Goal: Task Accomplishment & Management: Manage account settings

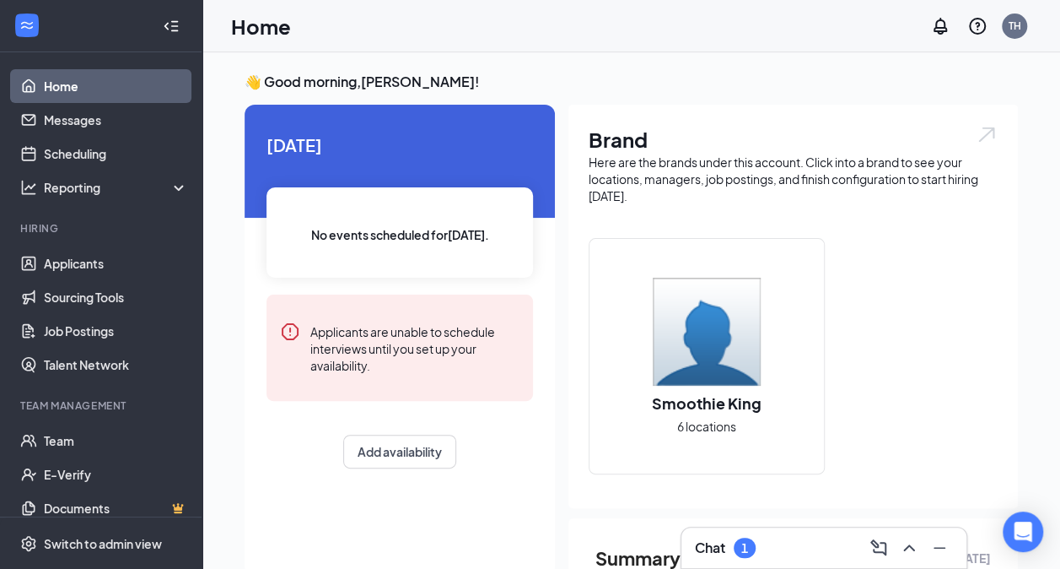
scroll to position [135, 0]
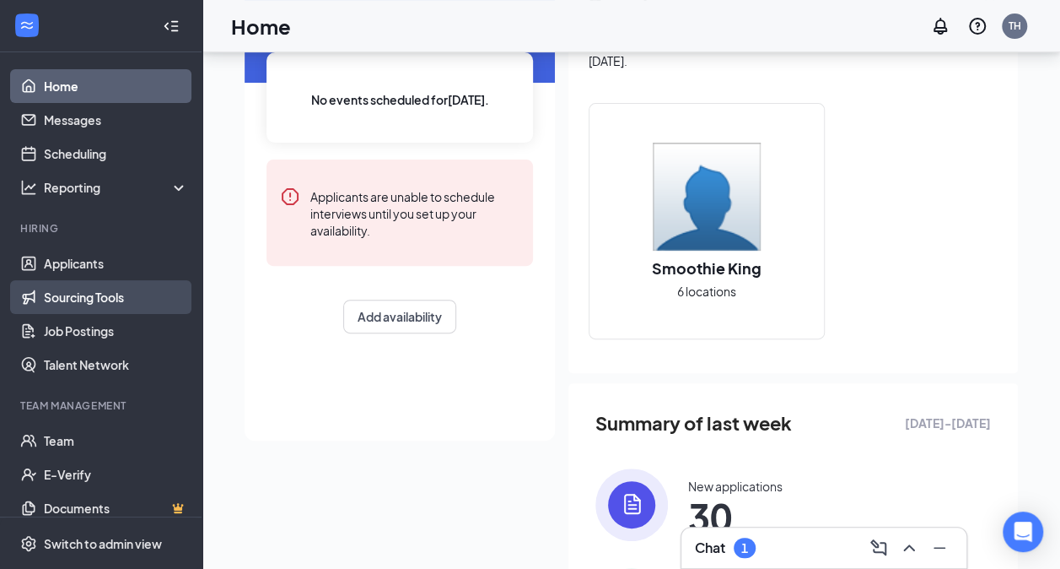
click at [66, 302] on link "Sourcing Tools" at bounding box center [116, 297] width 144 height 34
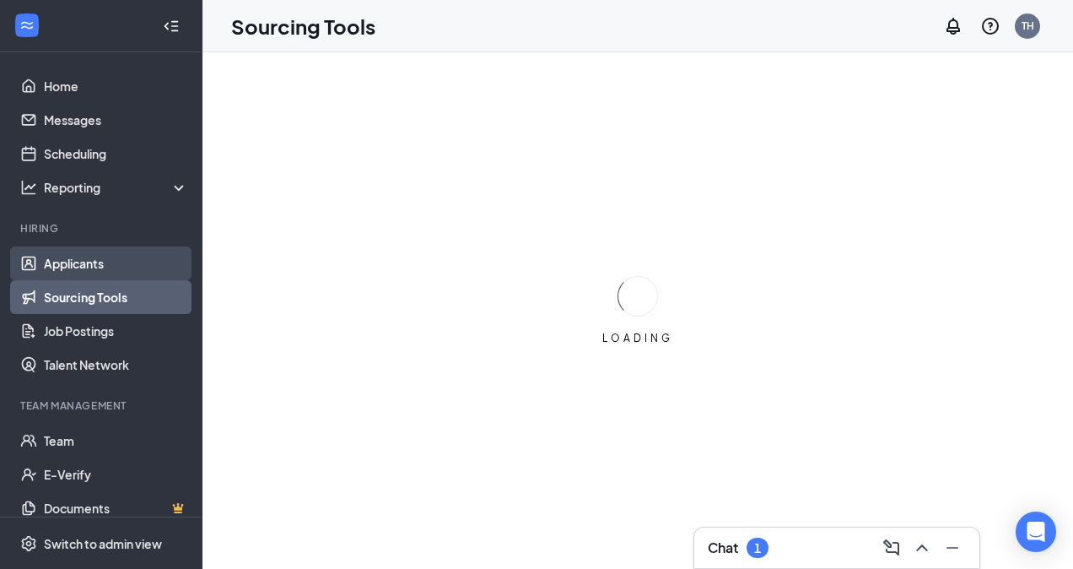
click at [90, 269] on link "Applicants" at bounding box center [116, 263] width 144 height 34
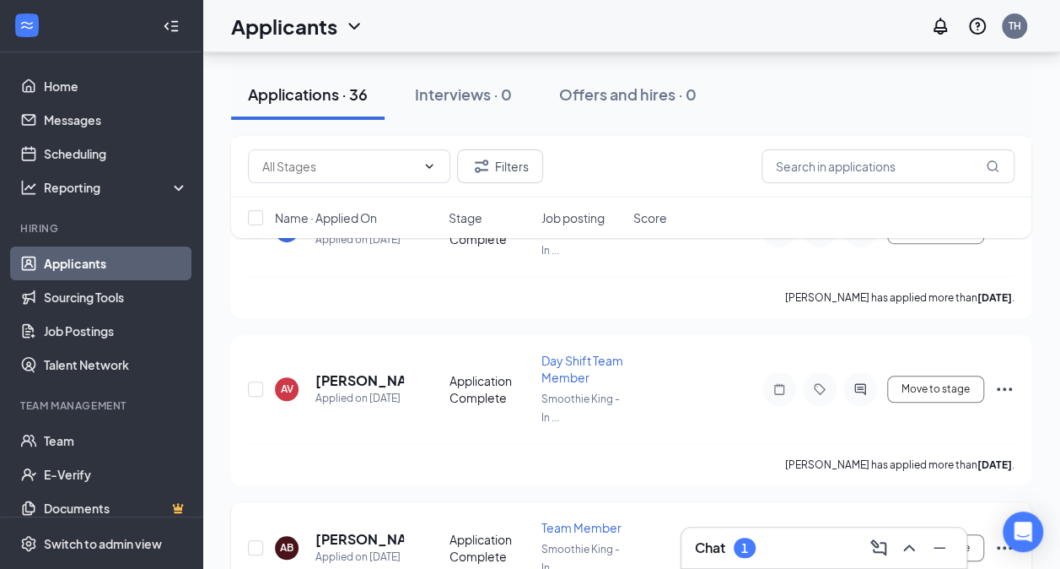
scroll to position [3545, 0]
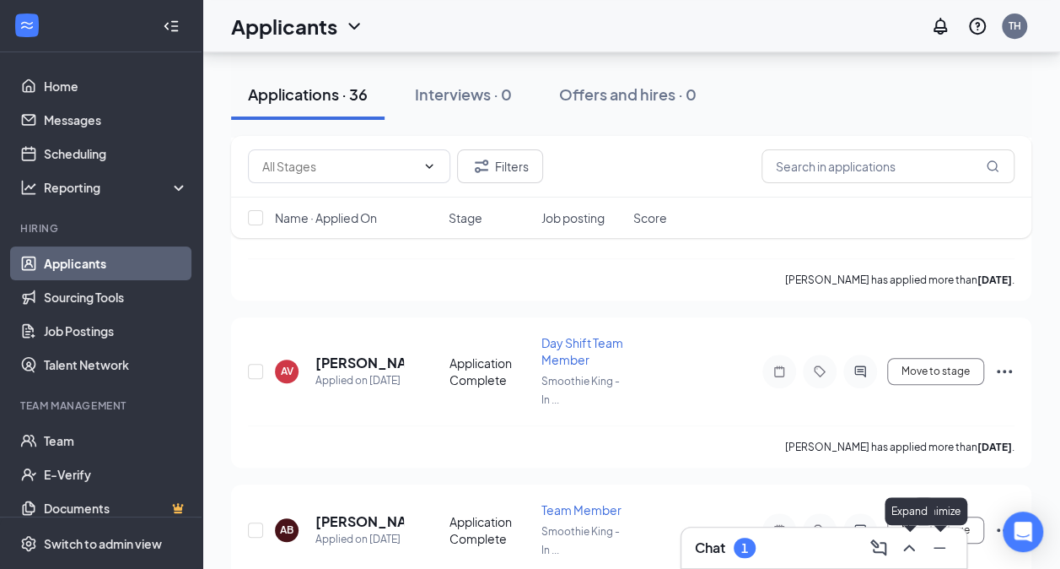
click at [903, 542] on icon "ChevronUp" at bounding box center [909, 547] width 20 height 20
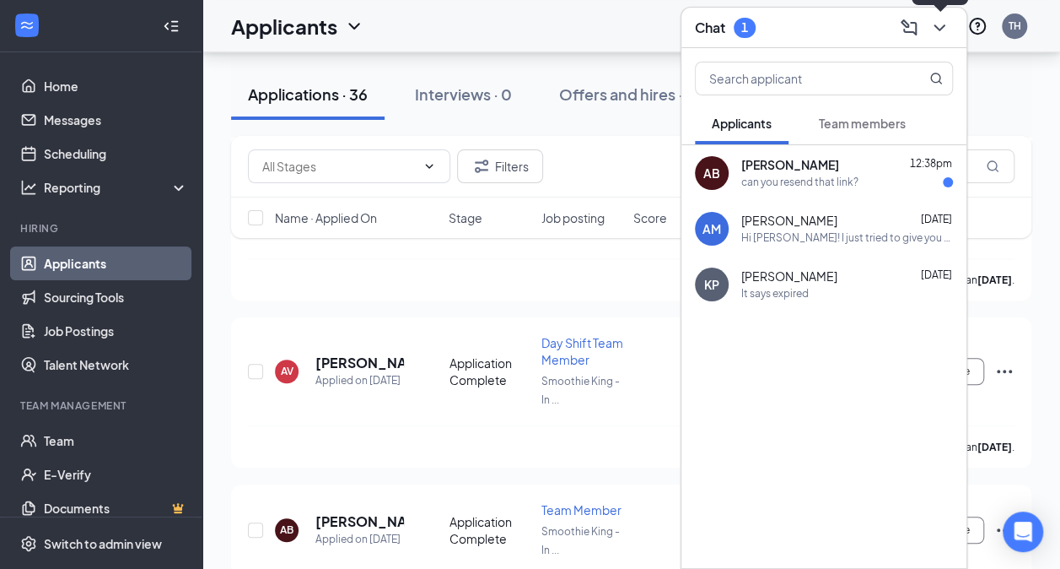
click at [938, 35] on icon "ChevronDown" at bounding box center [940, 28] width 20 height 20
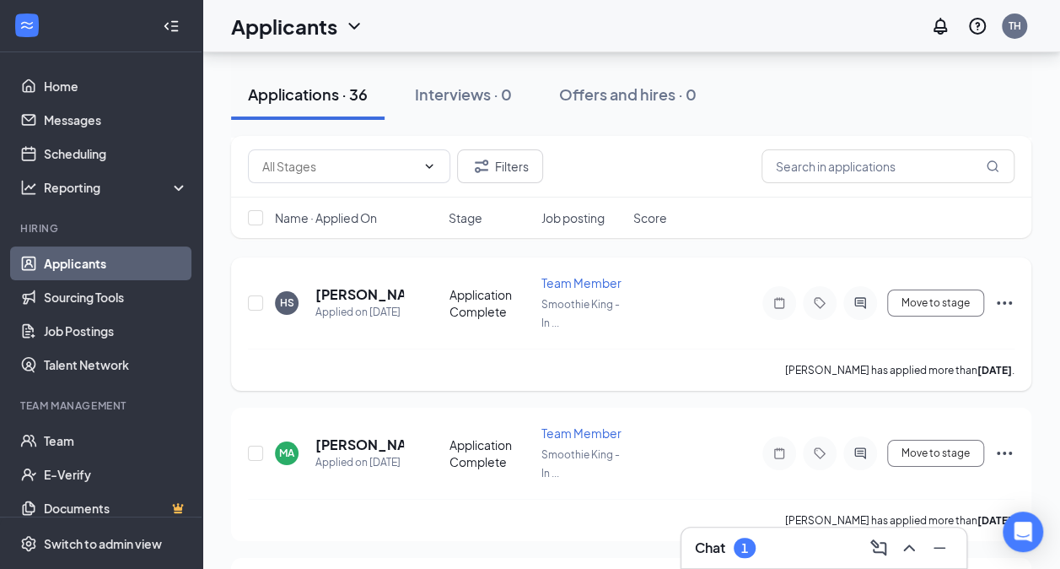
scroll to position [2989, 0]
click at [940, 438] on button "Move to stage" at bounding box center [935, 451] width 97 height 27
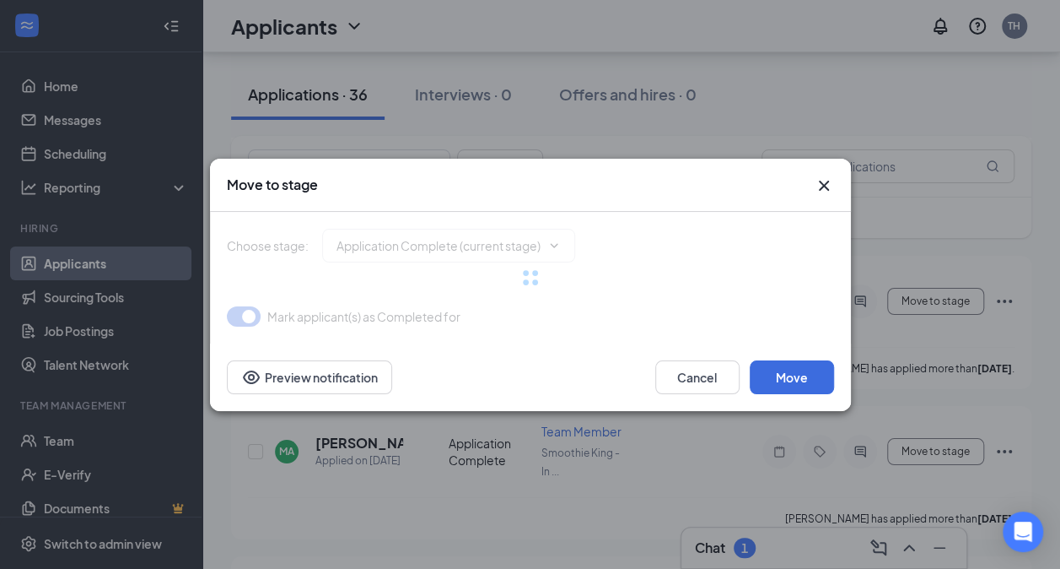
type input "Hiring Complete (final stage)"
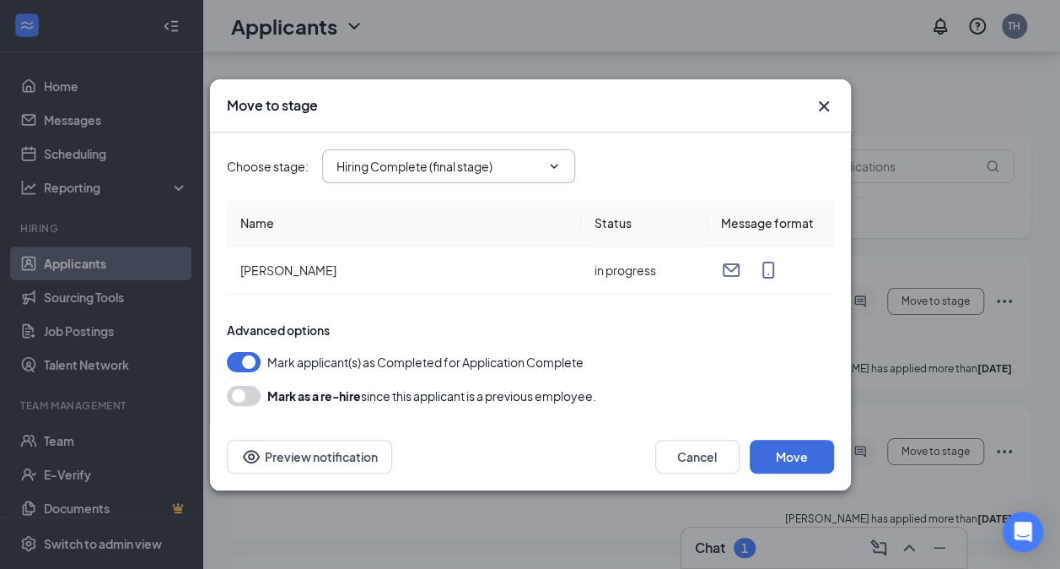
click at [472, 169] on input "Hiring Complete (final stage)" at bounding box center [439, 166] width 204 height 19
click at [831, 107] on icon "Cross" at bounding box center [824, 106] width 20 height 20
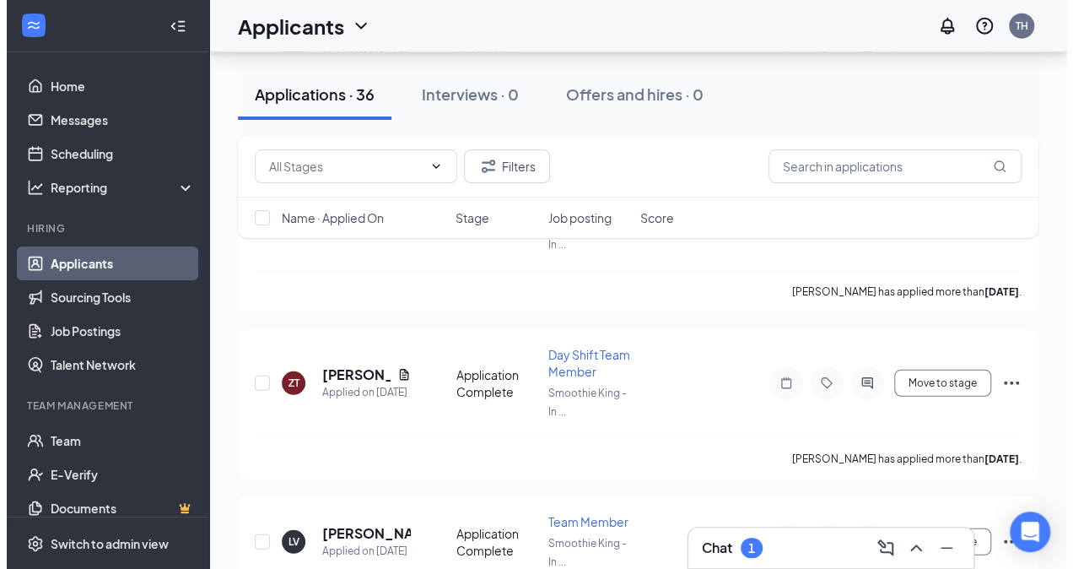
scroll to position [2097, 0]
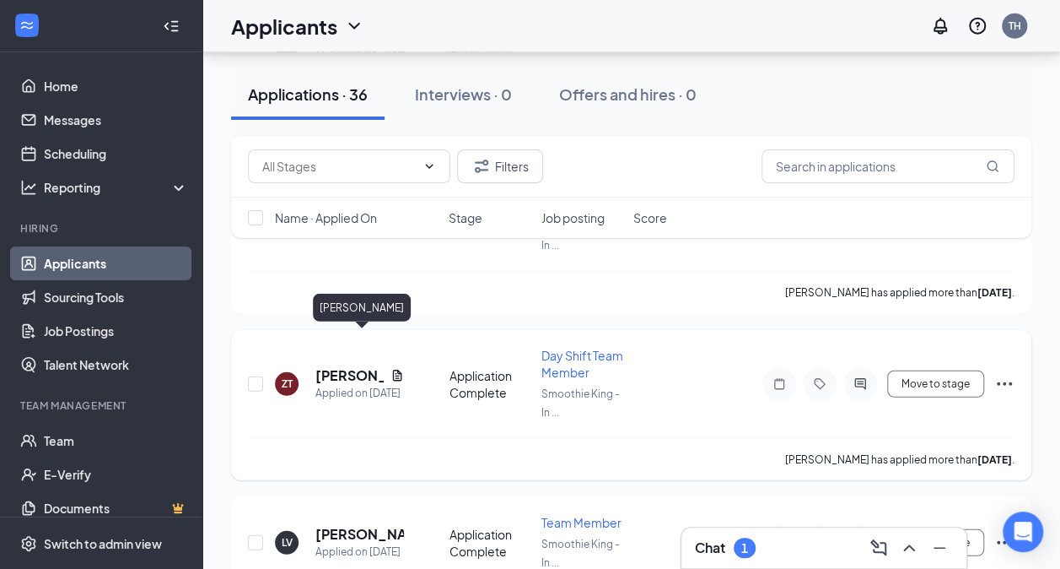
click at [344, 366] on h5 "[PERSON_NAME]" at bounding box center [349, 375] width 68 height 19
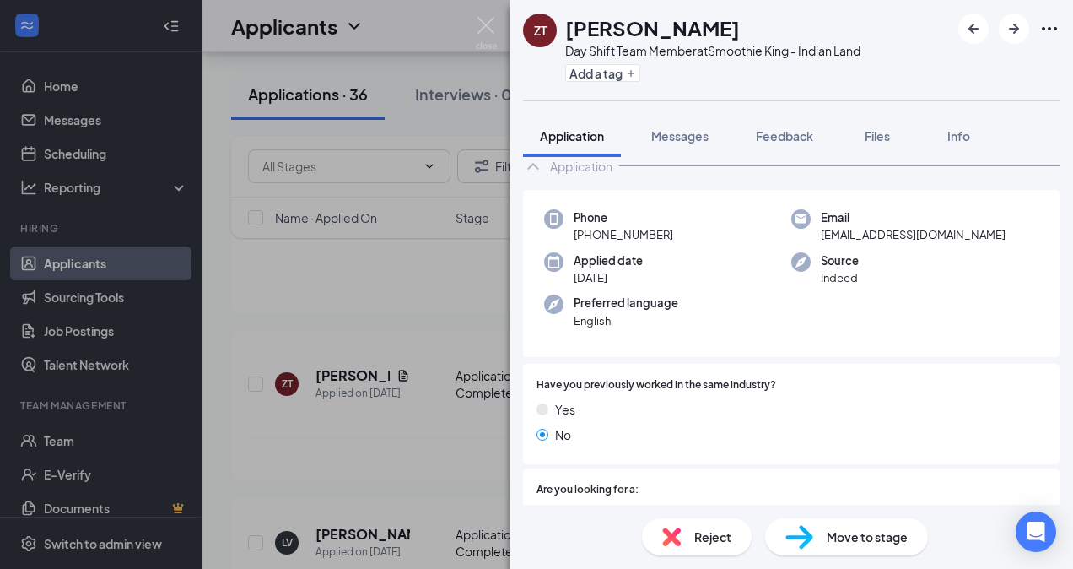
scroll to position [42, 0]
drag, startPoint x: 605, startPoint y: 278, endPoint x: 508, endPoint y: 285, distance: 97.3
click at [508, 285] on div "ZT [PERSON_NAME] Day Shift Team Member at Smoothie King - Indian Land Add a tag…" at bounding box center [536, 284] width 1073 height 569
drag, startPoint x: 508, startPoint y: 285, endPoint x: 728, endPoint y: 263, distance: 221.2
click at [728, 263] on div "Applied date [DATE]" at bounding box center [667, 268] width 247 height 35
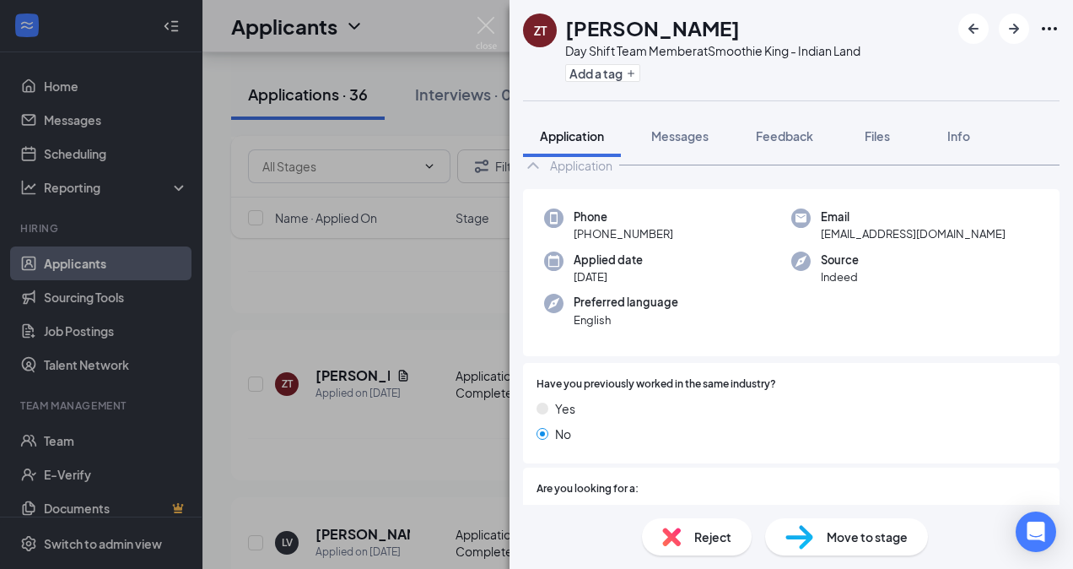
click at [736, 296] on div "Preferred language English" at bounding box center [667, 311] width 247 height 35
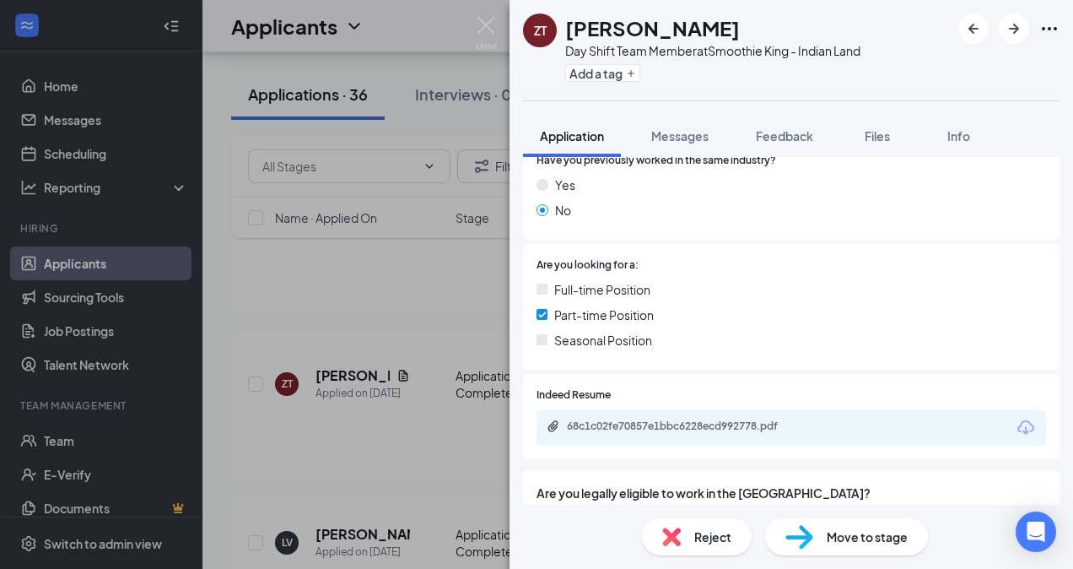
scroll to position [267, 0]
click at [584, 294] on span "Full-time Position" at bounding box center [602, 288] width 96 height 19
click at [585, 315] on span "Part-time Position" at bounding box center [604, 314] width 100 height 19
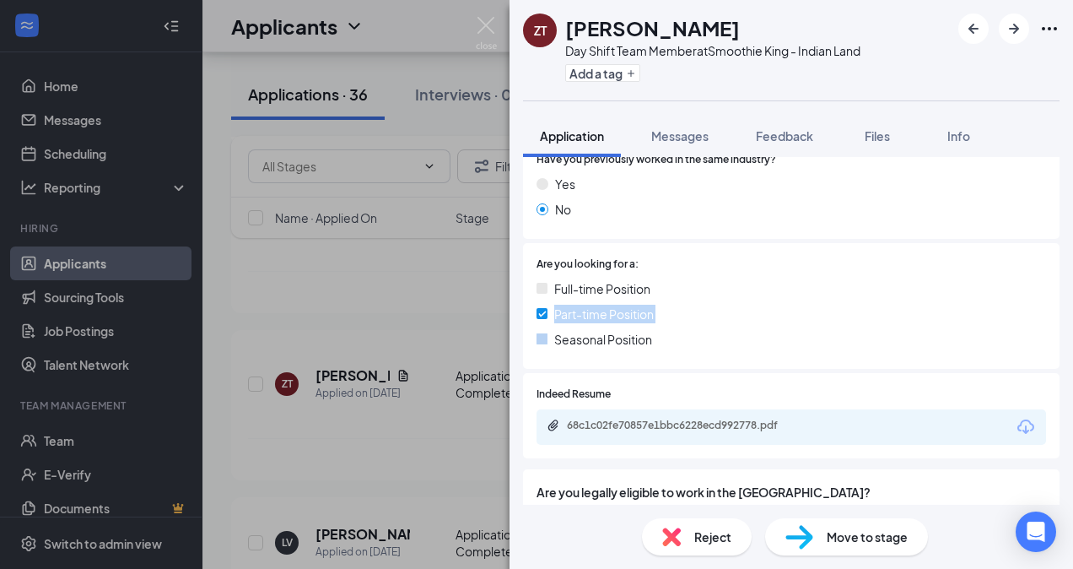
click at [585, 315] on span "Part-time Position" at bounding box center [604, 314] width 100 height 19
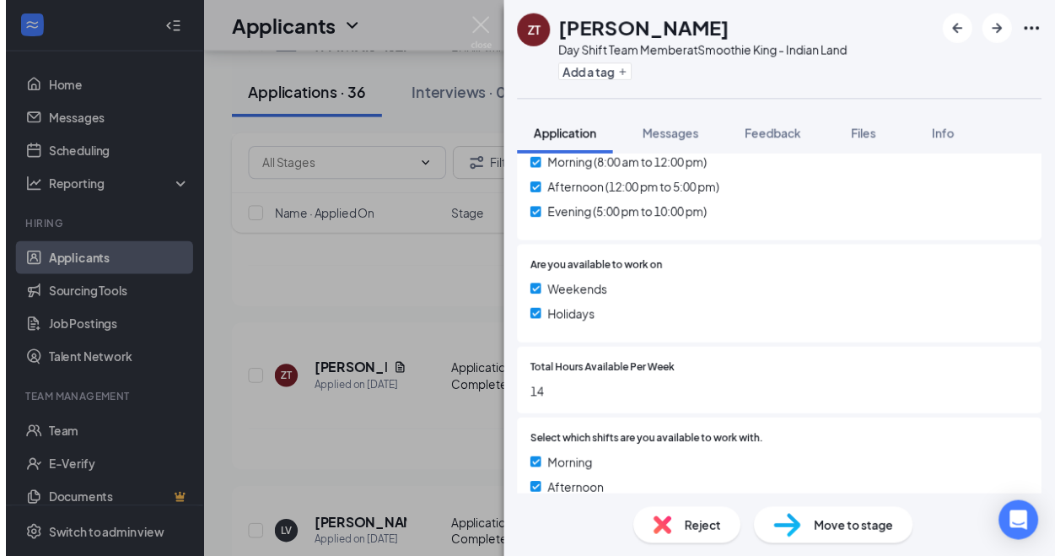
scroll to position [1230, 0]
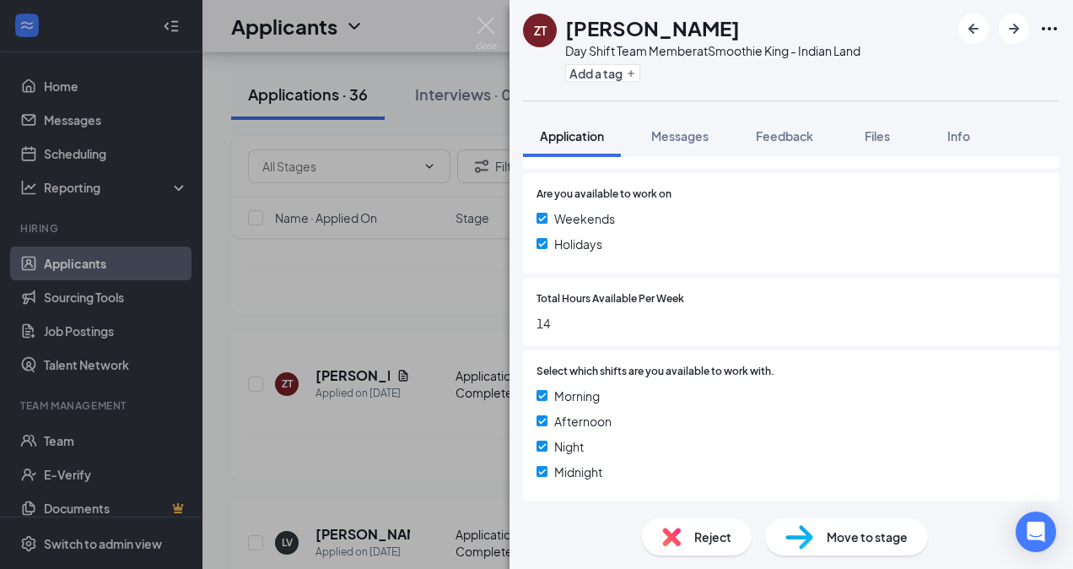
click at [488, 17] on img at bounding box center [486, 33] width 21 height 33
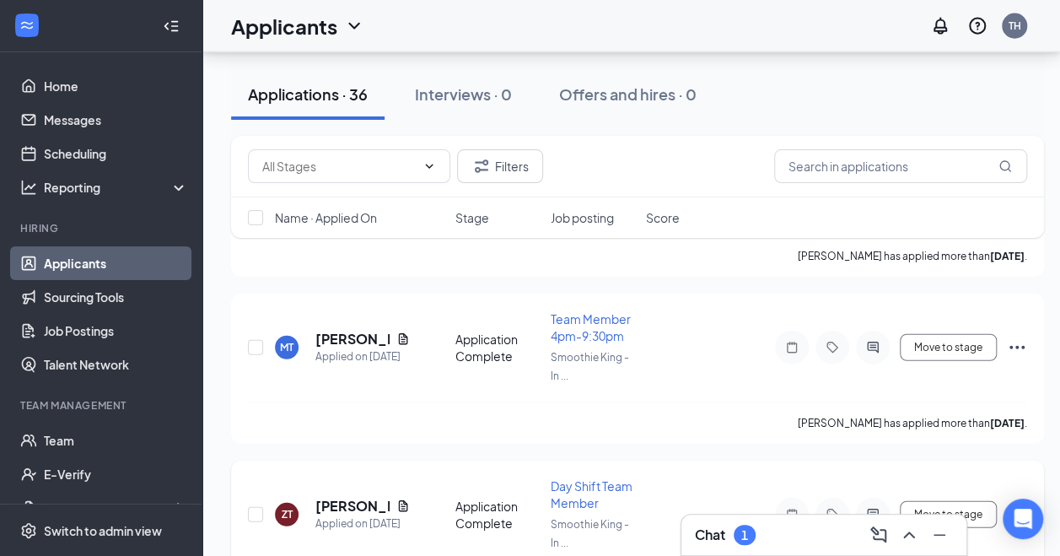
scroll to position [1948, 0]
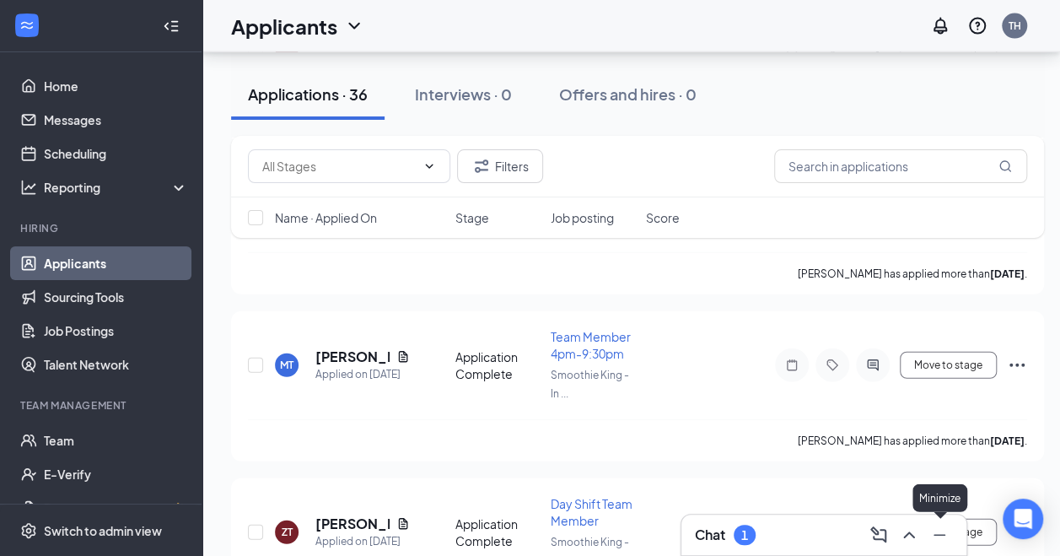
click at [943, 531] on icon "Minimize" at bounding box center [940, 535] width 20 height 20
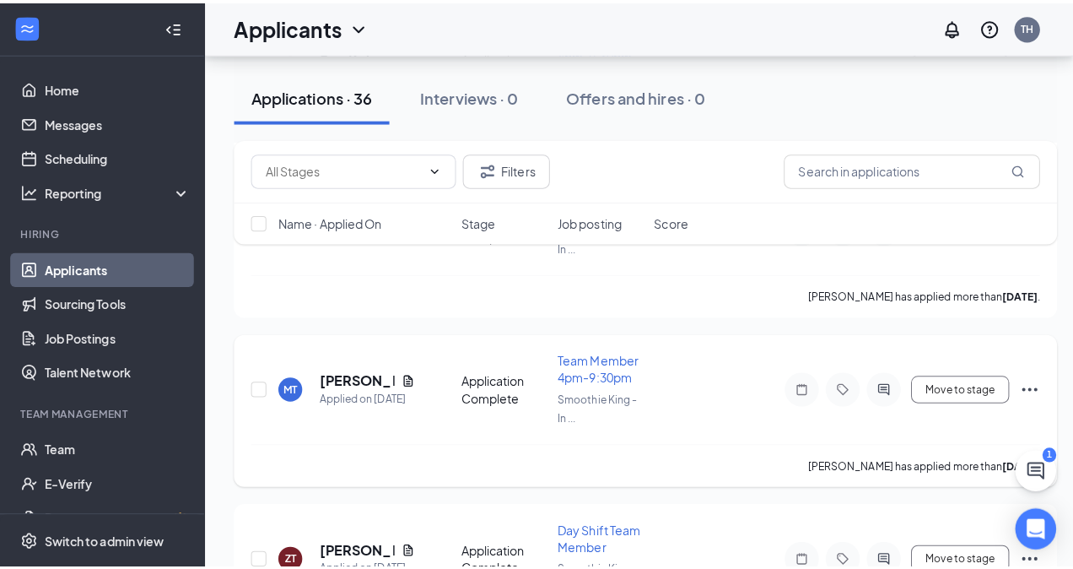
scroll to position [1923, 0]
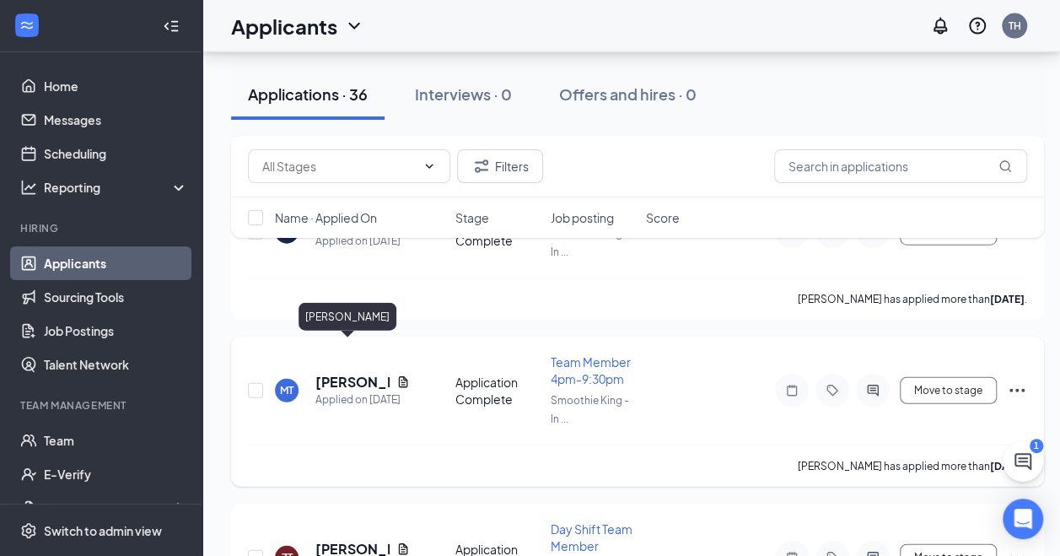
click at [335, 373] on h5 "[PERSON_NAME]" at bounding box center [352, 382] width 74 height 19
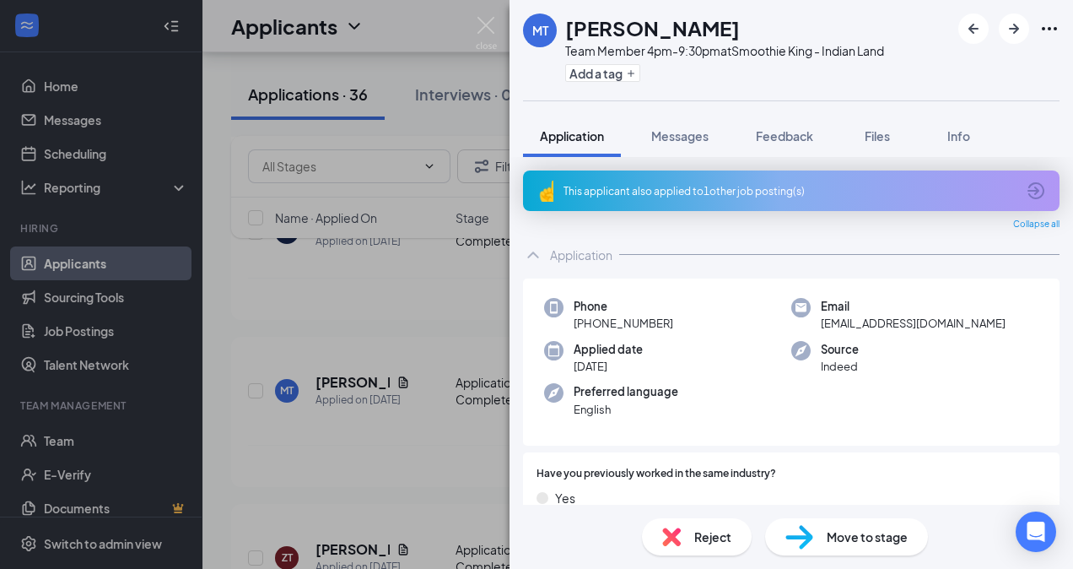
click at [614, 191] on div "This applicant also applied to 1 other job posting(s)" at bounding box center [789, 191] width 452 height 14
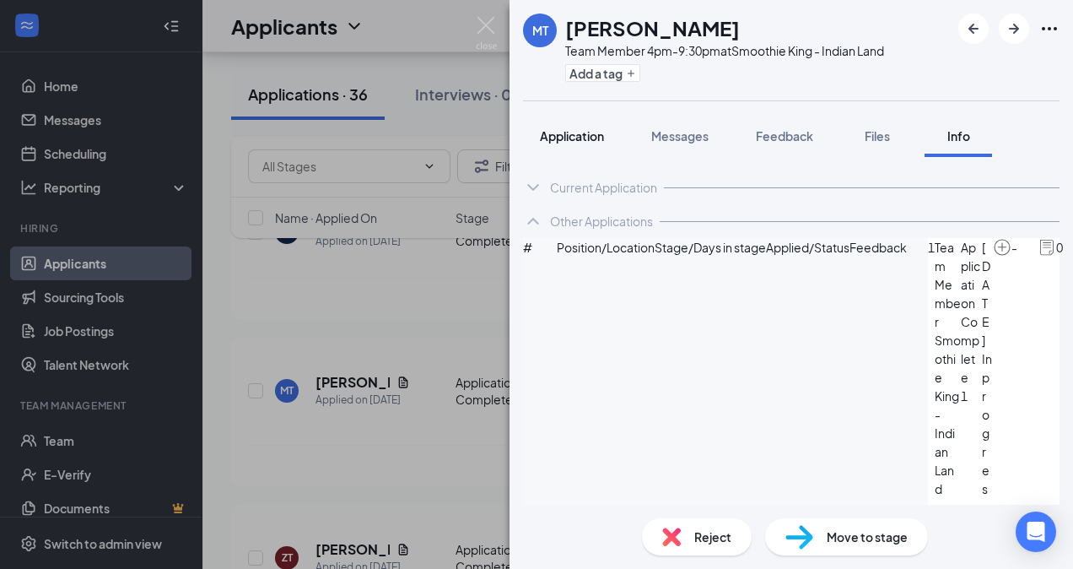
click at [584, 123] on button "Application" at bounding box center [572, 136] width 98 height 42
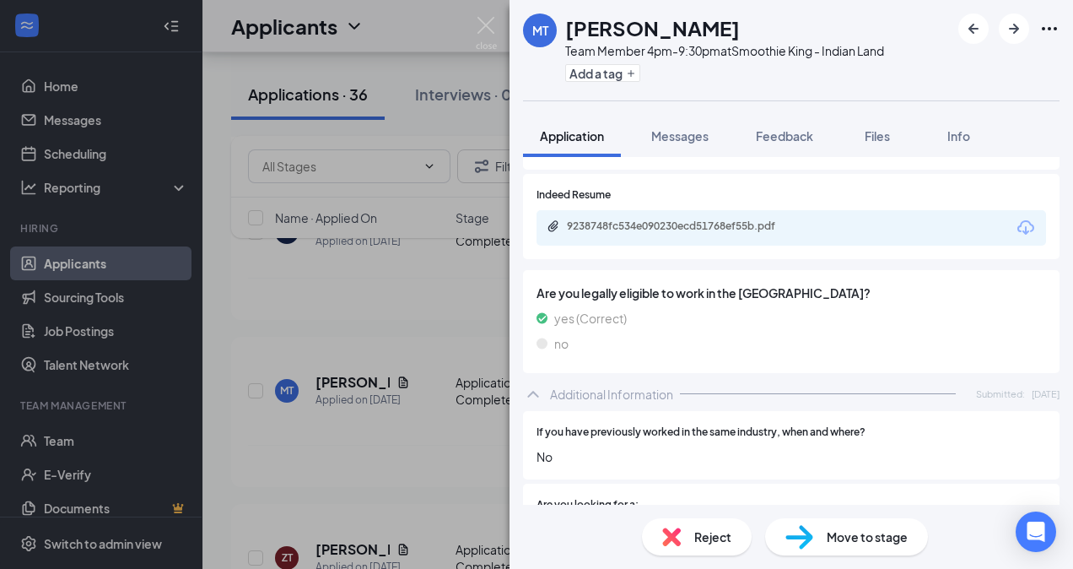
scroll to position [514, 0]
click at [570, 236] on div "9238748fc534e090230ecd51768ef55b.pdf" at bounding box center [790, 226] width 509 height 35
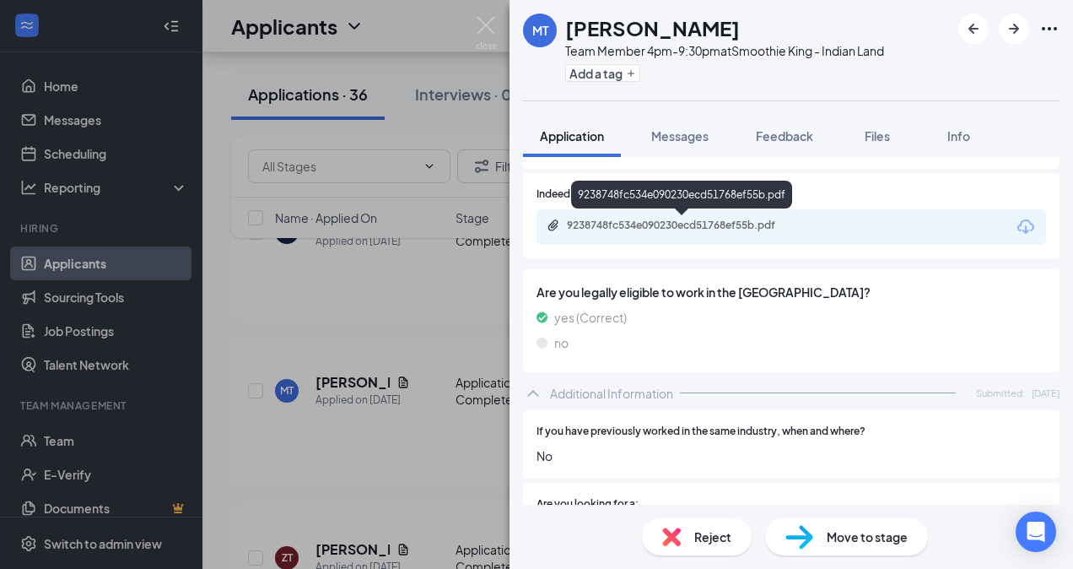
click at [596, 228] on div "9238748fc534e090230ecd51768ef55b.pdf" at bounding box center [685, 224] width 236 height 13
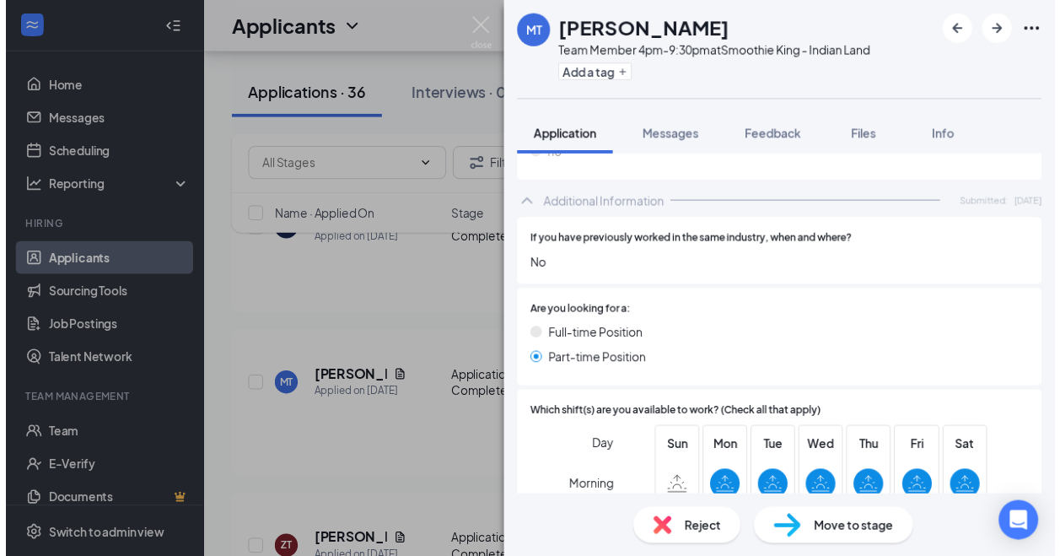
scroll to position [700, 0]
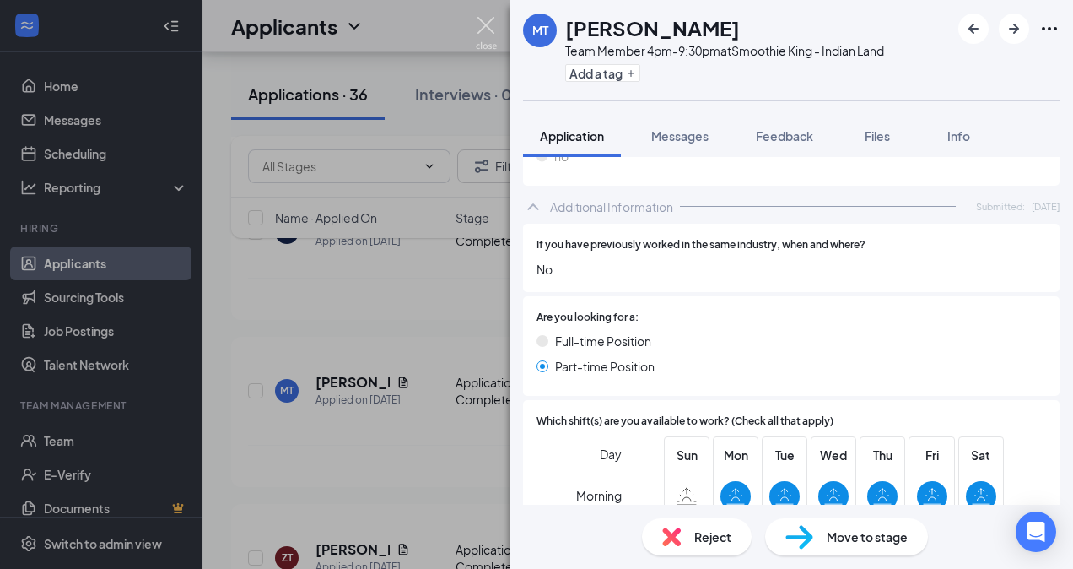
click at [493, 27] on img at bounding box center [486, 33] width 21 height 33
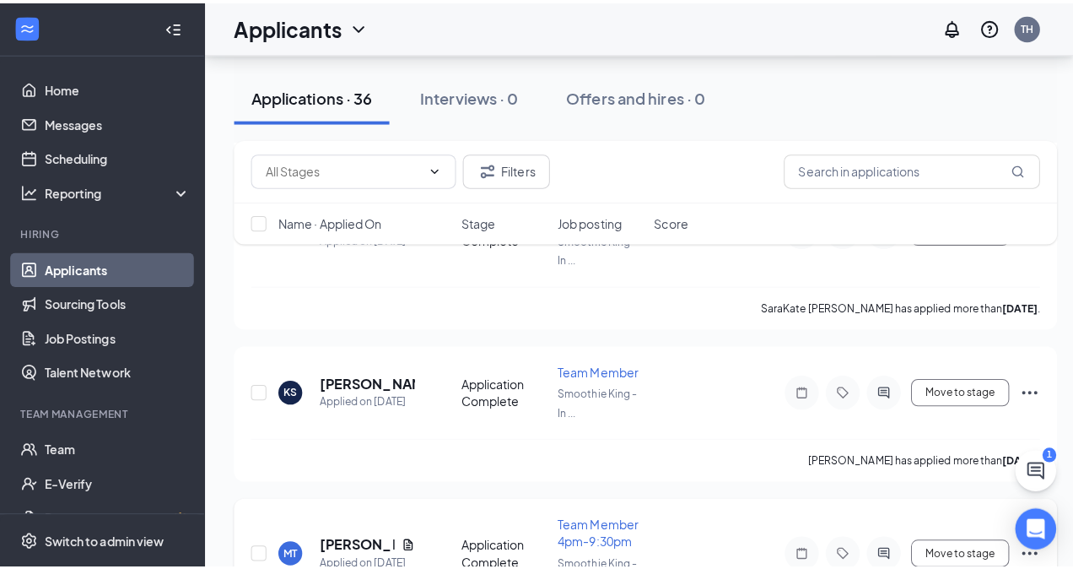
scroll to position [1754, 0]
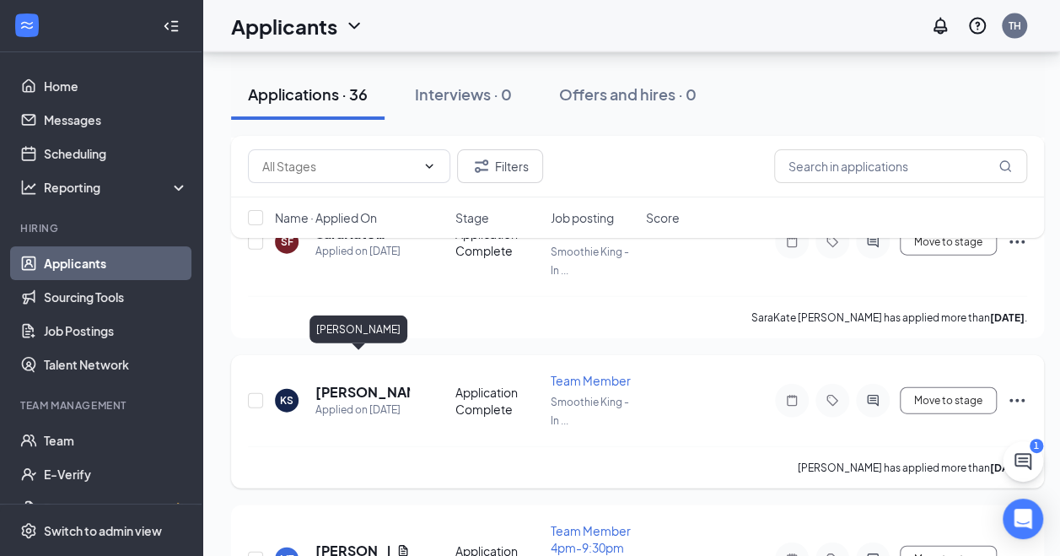
click at [327, 383] on h5 "[PERSON_NAME]" at bounding box center [362, 392] width 94 height 19
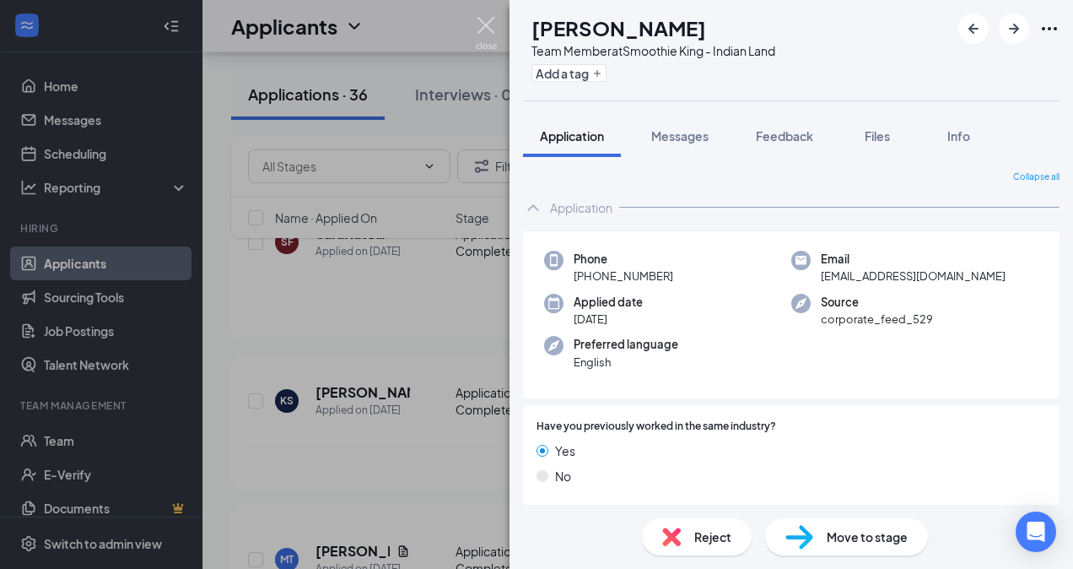
click at [491, 38] on img at bounding box center [486, 33] width 21 height 33
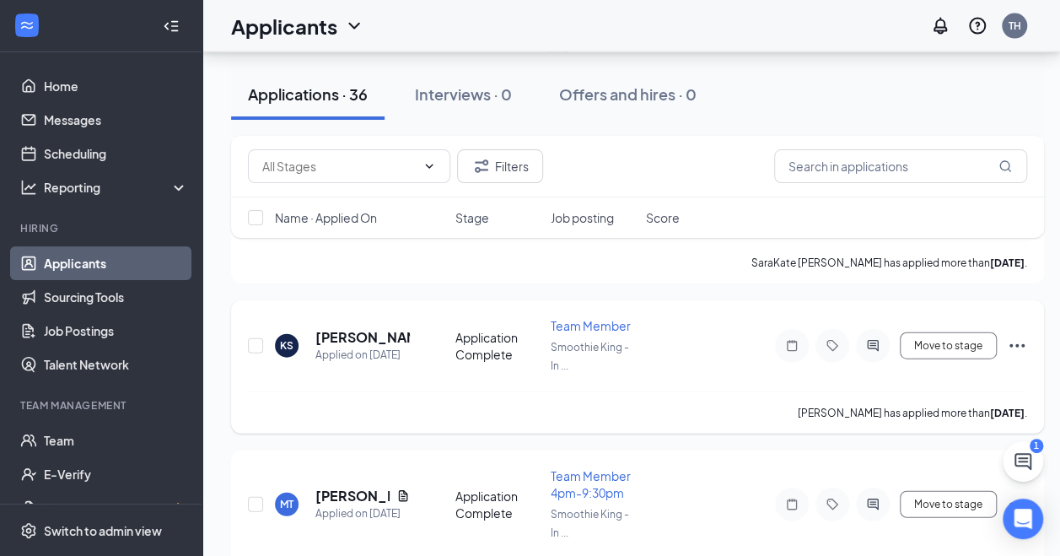
scroll to position [1807, 0]
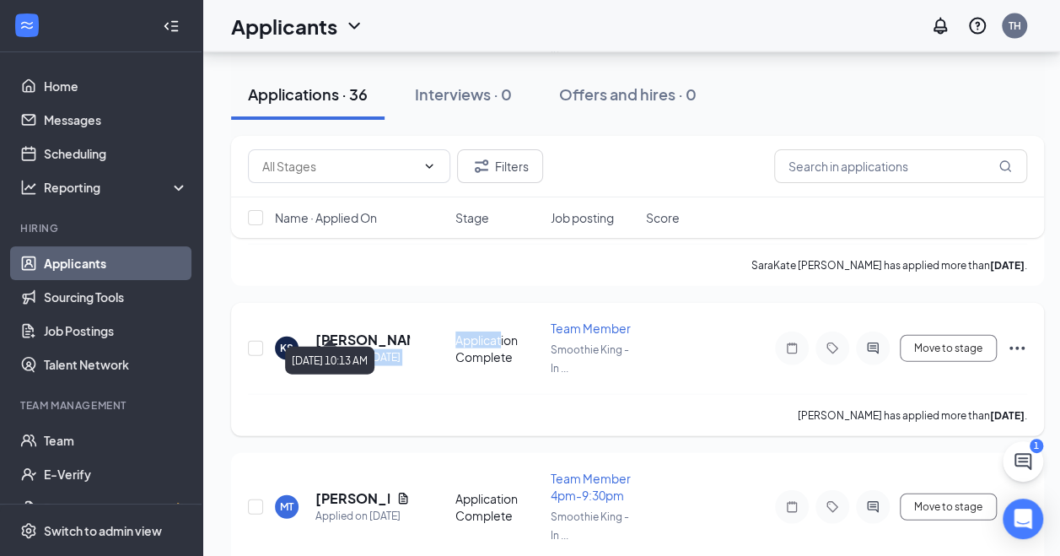
drag, startPoint x: 502, startPoint y: 314, endPoint x: 354, endPoint y: 324, distance: 148.0
click at [354, 324] on div "KS [PERSON_NAME] Applied on [DATE] Application Complete Team Member Smoothie Ki…" at bounding box center [637, 357] width 779 height 74
drag, startPoint x: 354, startPoint y: 324, endPoint x: 326, endPoint y: 329, distance: 28.3
click at [326, 349] on div "Applied on [DATE]" at bounding box center [362, 357] width 94 height 17
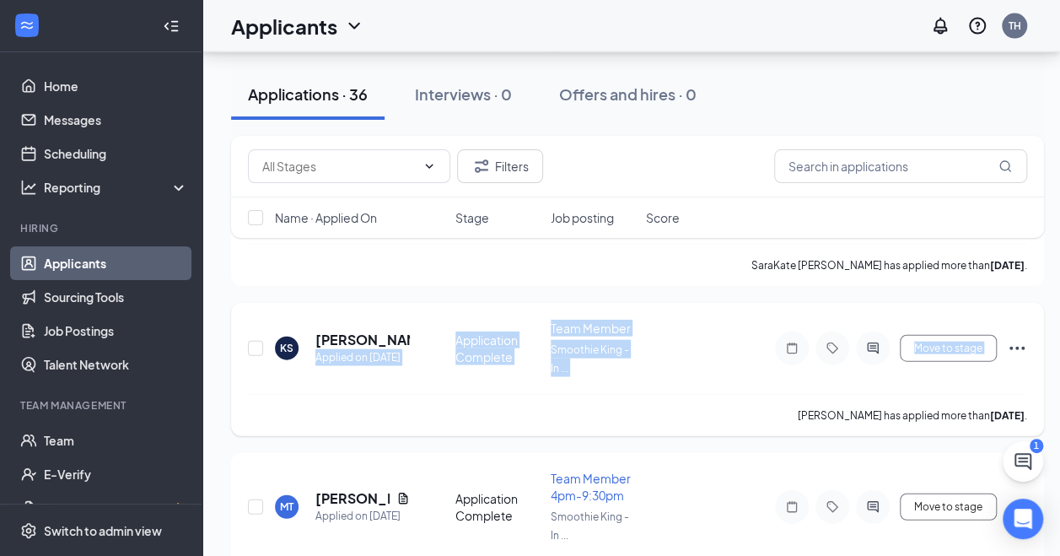
drag, startPoint x: 326, startPoint y: 329, endPoint x: 455, endPoint y: 376, distance: 137.4
click at [455, 376] on div "KS [PERSON_NAME] Applied on [DATE] Application Complete Team Member Smoothie Ki…" at bounding box center [637, 369] width 813 height 133
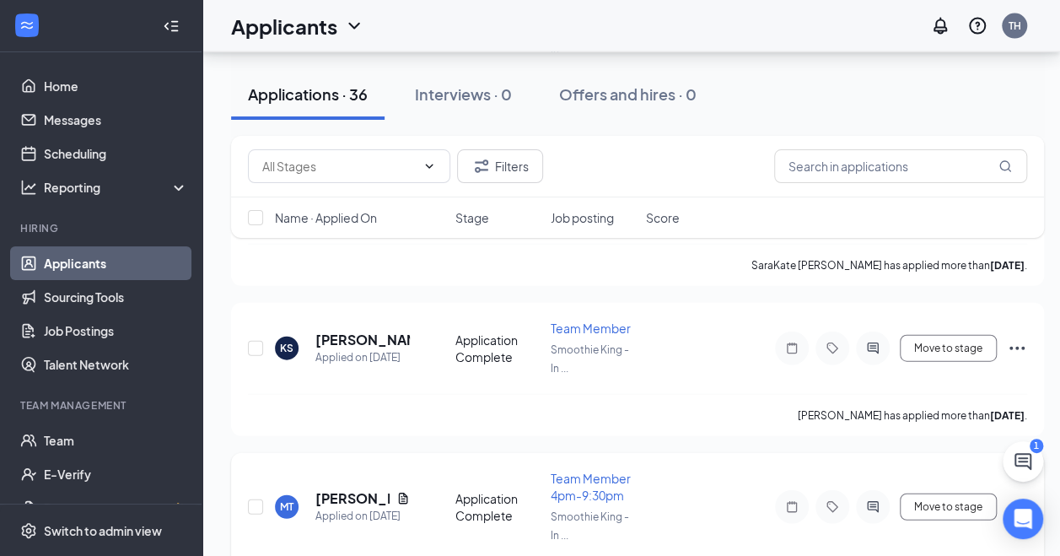
drag, startPoint x: 455, startPoint y: 376, endPoint x: 485, endPoint y: 479, distance: 107.1
click at [485, 490] on div "Application Complete" at bounding box center [497, 507] width 85 height 34
drag, startPoint x: 520, startPoint y: 492, endPoint x: 409, endPoint y: 440, distance: 122.7
click at [409, 470] on div "MT [PERSON_NAME] Applied on [DATE] Application Complete Team Member 4pm-9:30pm …" at bounding box center [637, 515] width 779 height 91
drag, startPoint x: 638, startPoint y: 503, endPoint x: 542, endPoint y: 477, distance: 99.4
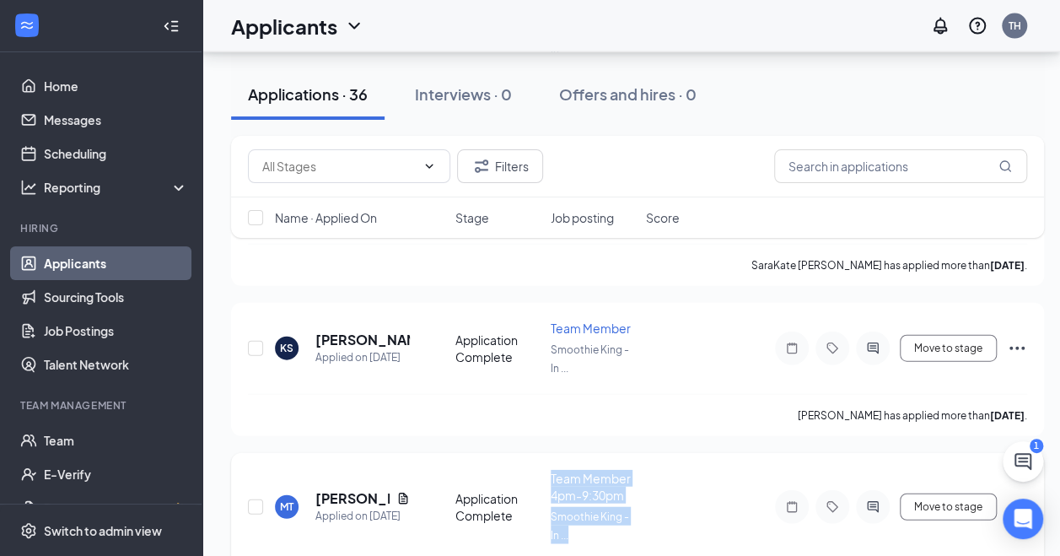
click at [542, 477] on div "MT [PERSON_NAME] Applied on [DATE] Application Complete Team Member 4pm-9:30pm …" at bounding box center [637, 515] width 779 height 91
drag, startPoint x: 542, startPoint y: 477, endPoint x: 735, endPoint y: 319, distance: 249.9
click at [735, 331] on div "Move to stage" at bounding box center [876, 348] width 304 height 34
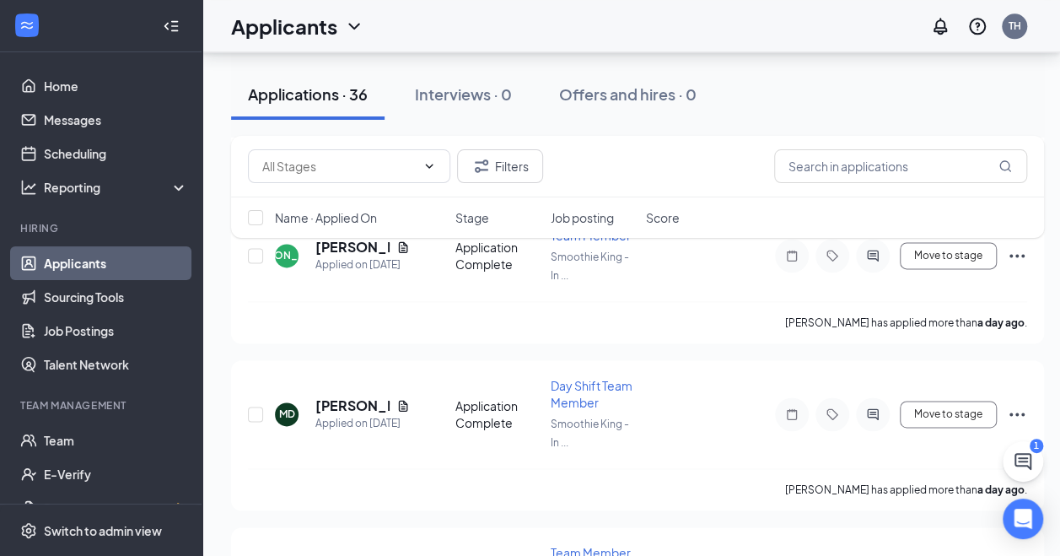
drag, startPoint x: 606, startPoint y: 335, endPoint x: 689, endPoint y: 577, distance: 256.1
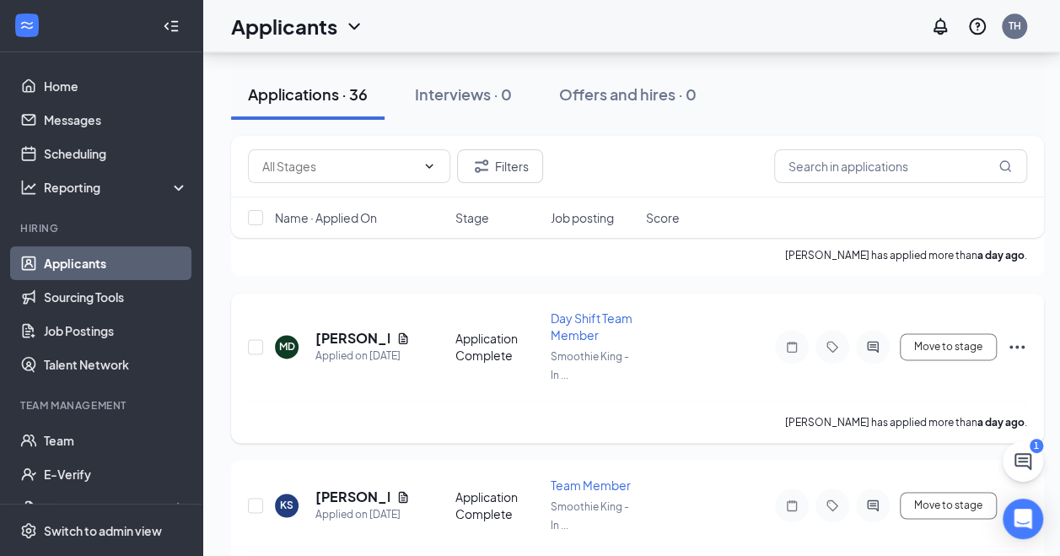
drag, startPoint x: 689, startPoint y: 577, endPoint x: 603, endPoint y: 399, distance: 197.7
click at [603, 401] on div "[PERSON_NAME] has applied more than a day ago ." at bounding box center [637, 422] width 779 height 42
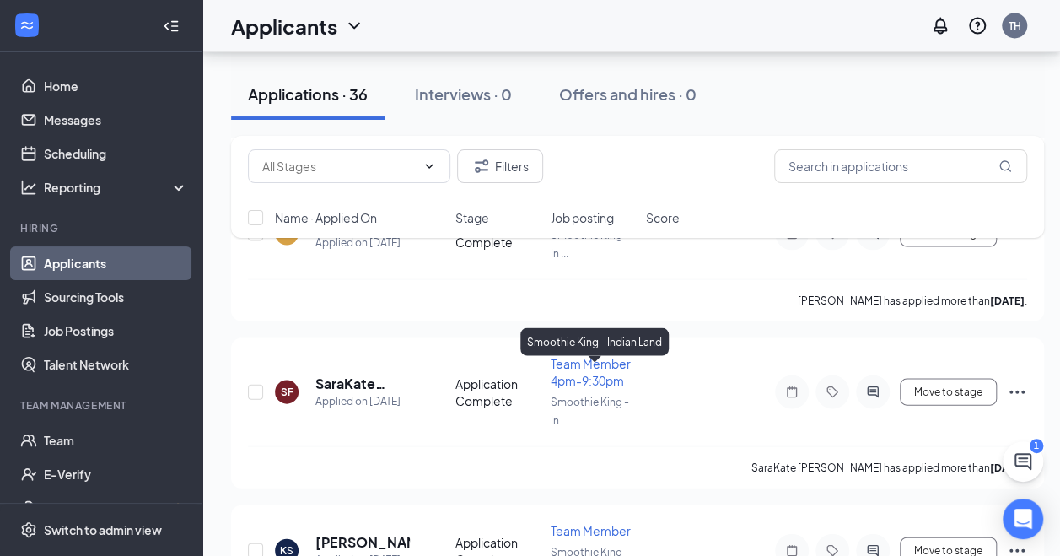
scroll to position [1727, 0]
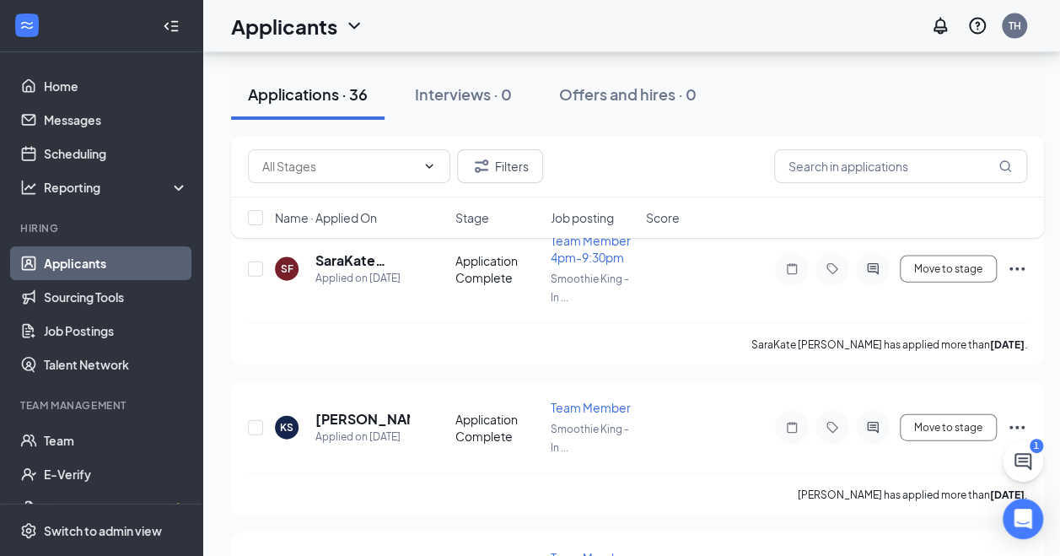
click at [859, 132] on div "Applications · 36 Interviews · 0 Offers and hires · 0" at bounding box center [637, 94] width 813 height 84
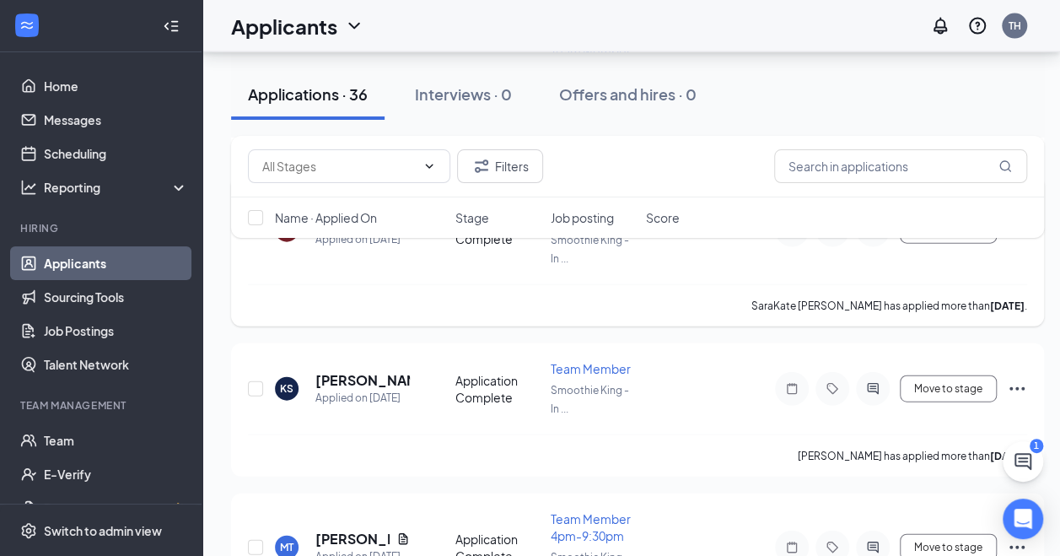
scroll to position [1767, 0]
click at [319, 370] on h5 "[PERSON_NAME]" at bounding box center [362, 379] width 94 height 19
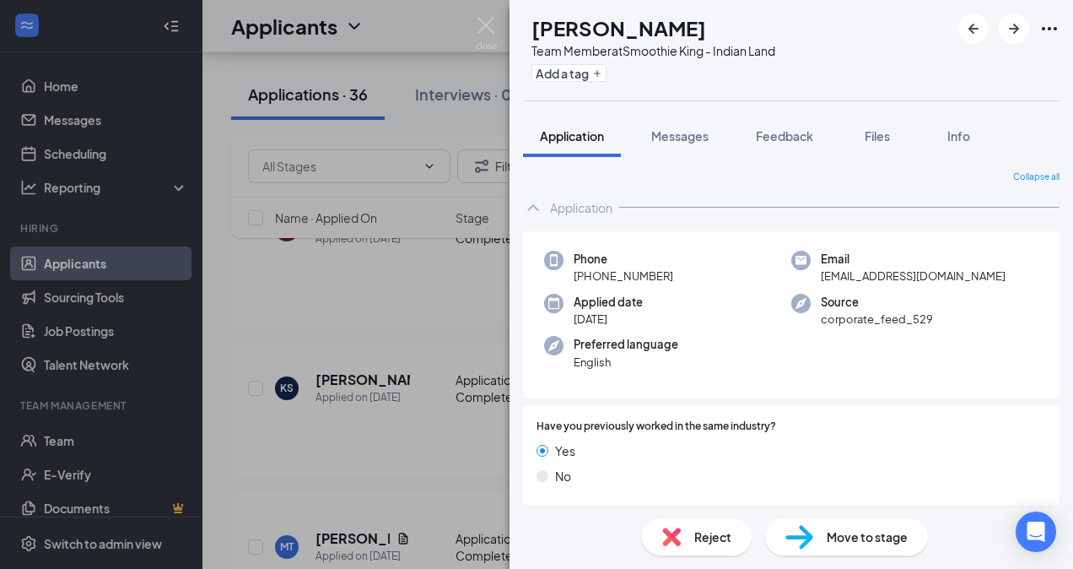
click at [497, 37] on div "KS [PERSON_NAME] Team Member at Smoothie King - Indian Land Add a tag Applicati…" at bounding box center [536, 284] width 1073 height 569
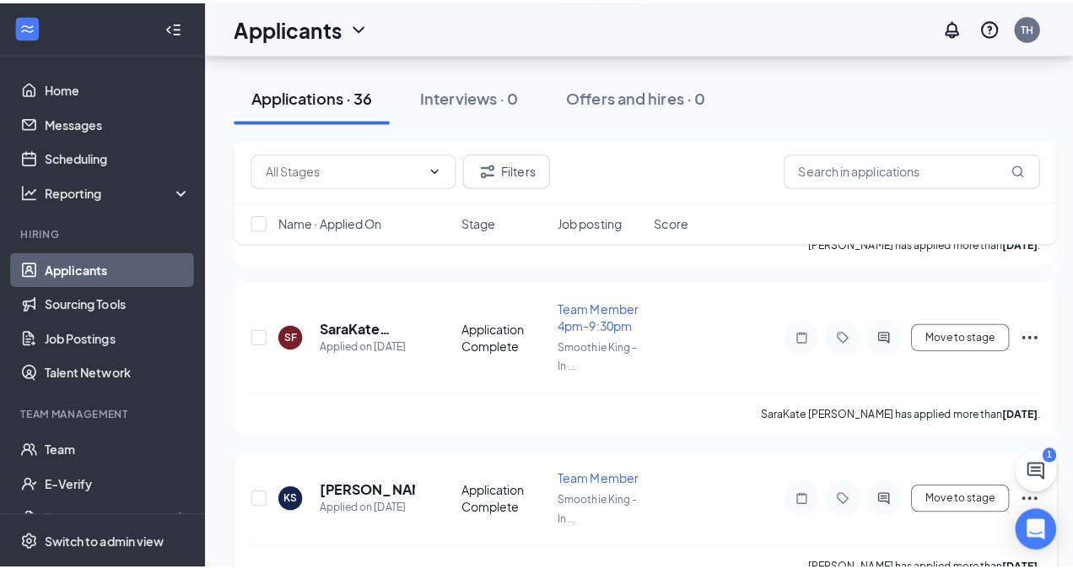
scroll to position [1666, 0]
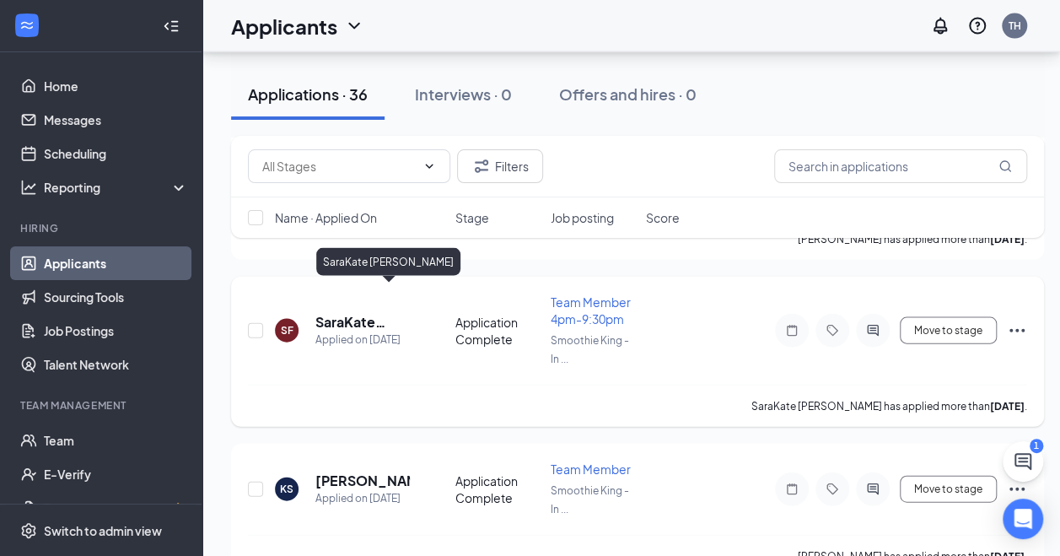
click at [346, 313] on h5 "SaraKate [PERSON_NAME]" at bounding box center [362, 322] width 94 height 19
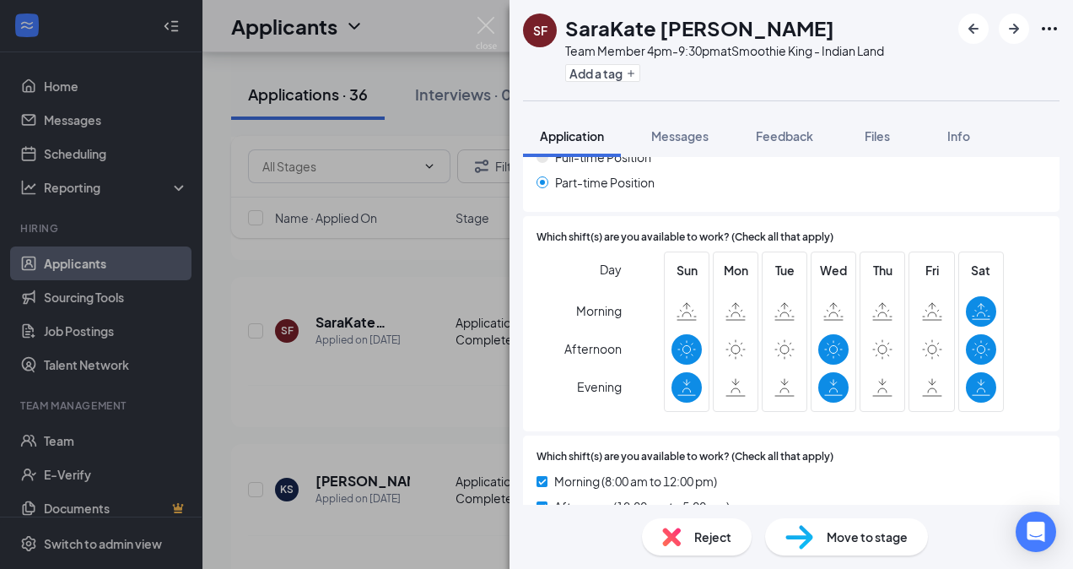
scroll to position [746, 0]
click at [706, 388] on div "Sun Mon Tue Wed Thu Fri Sat" at bounding box center [834, 331] width 340 height 160
click at [872, 378] on icon at bounding box center [882, 386] width 20 height 19
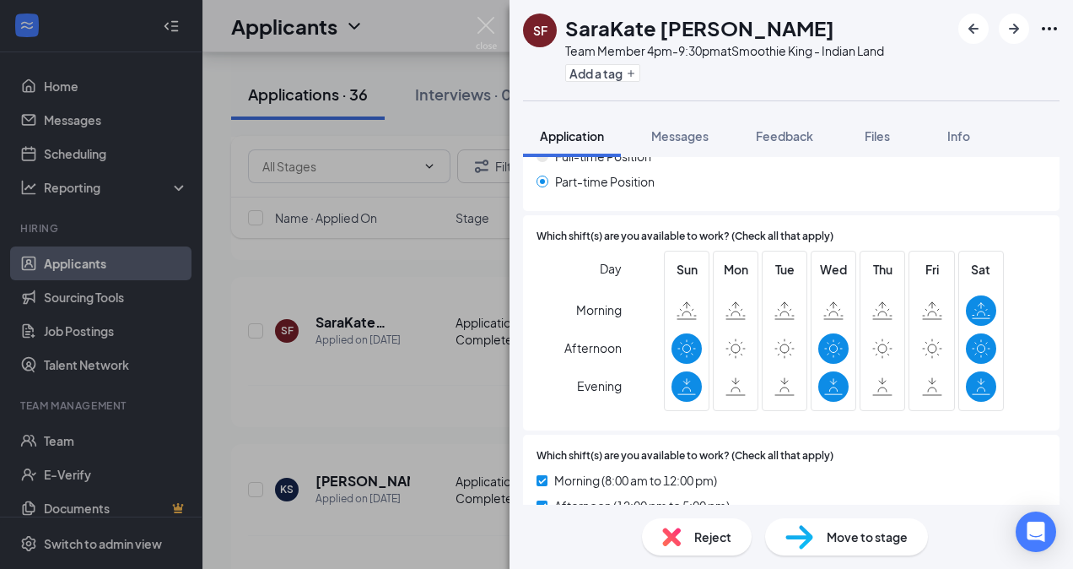
click at [596, 455] on span "Which shift(s) are you available to work? (Check all that apply)" at bounding box center [684, 456] width 297 height 16
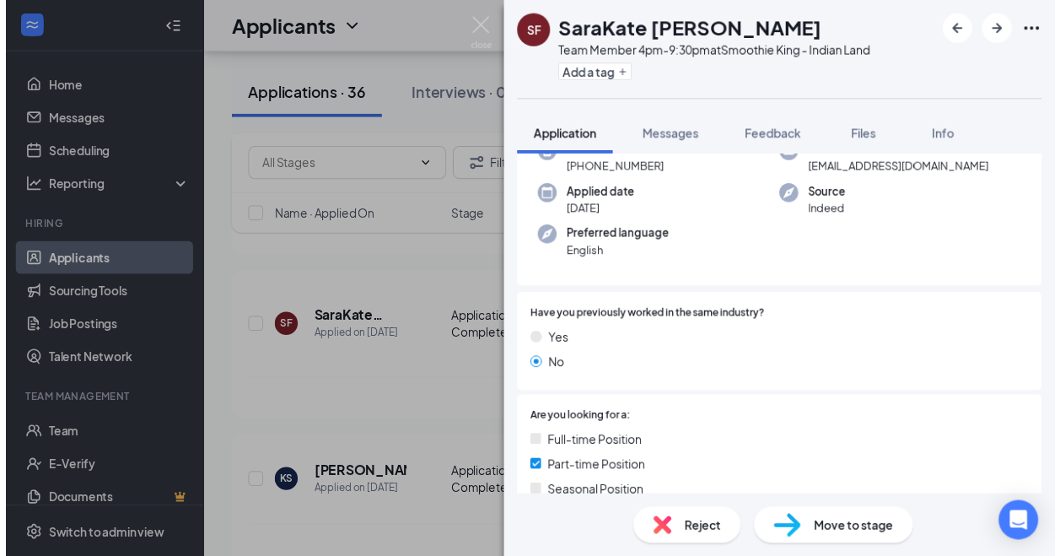
scroll to position [0, 0]
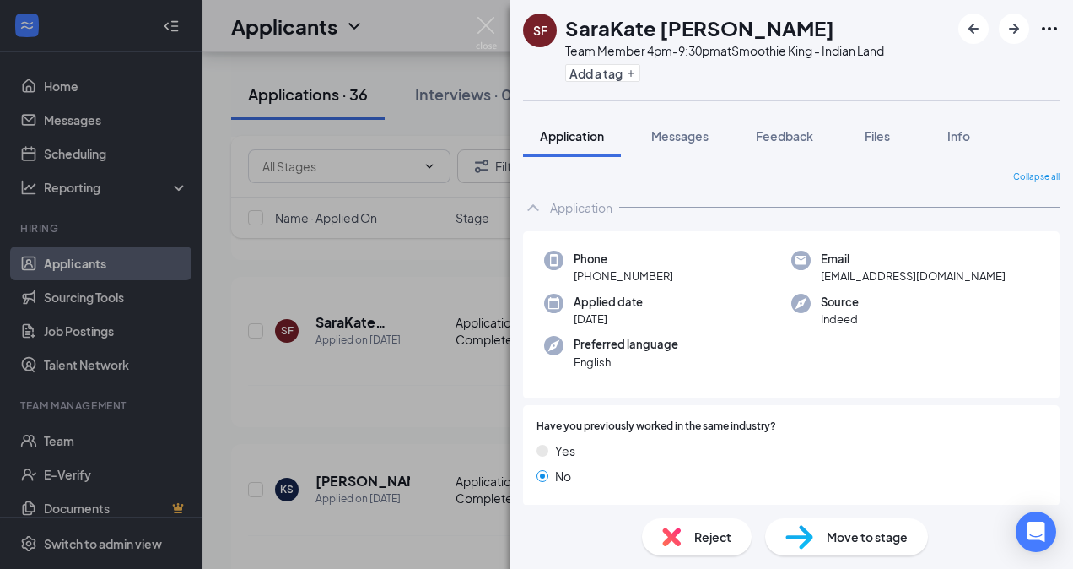
click at [297, 263] on div "SF SaraKate [PERSON_NAME] Team Member 4pm-9:30pm at Smoothie King - Indian Land…" at bounding box center [536, 284] width 1073 height 569
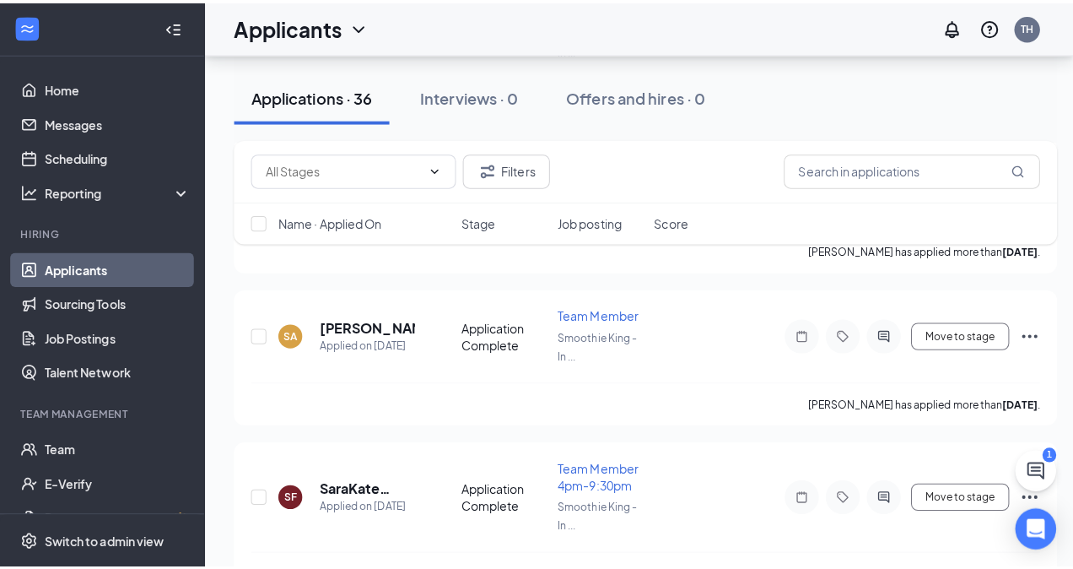
scroll to position [1507, 0]
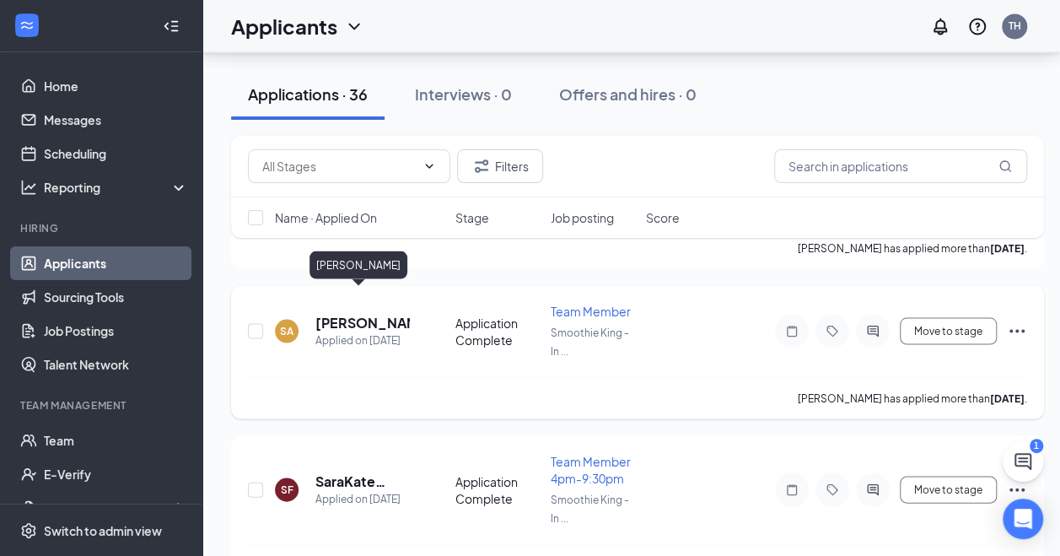
click at [337, 313] on h5 "[PERSON_NAME]" at bounding box center [362, 322] width 94 height 19
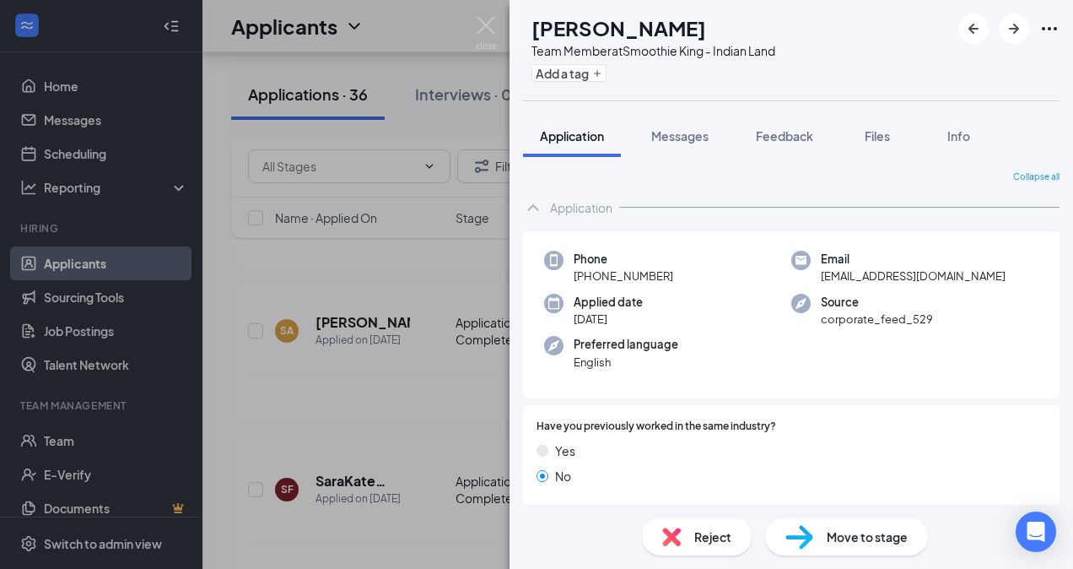
click at [440, 272] on div "SA [PERSON_NAME] Team Member at Smoothie King - Indian Land Add a tag Applicati…" at bounding box center [536, 284] width 1073 height 569
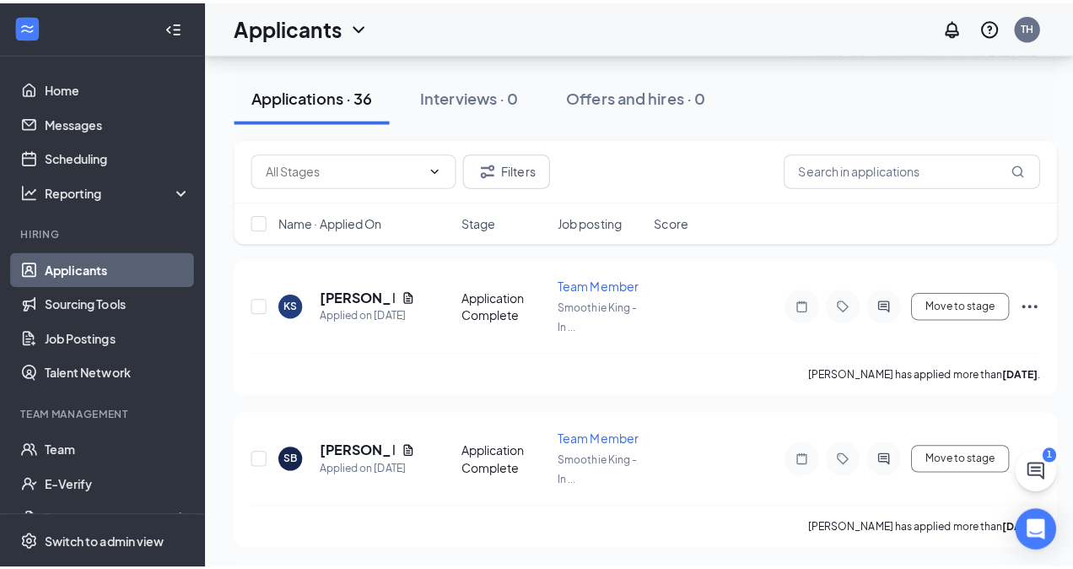
scroll to position [1225, 0]
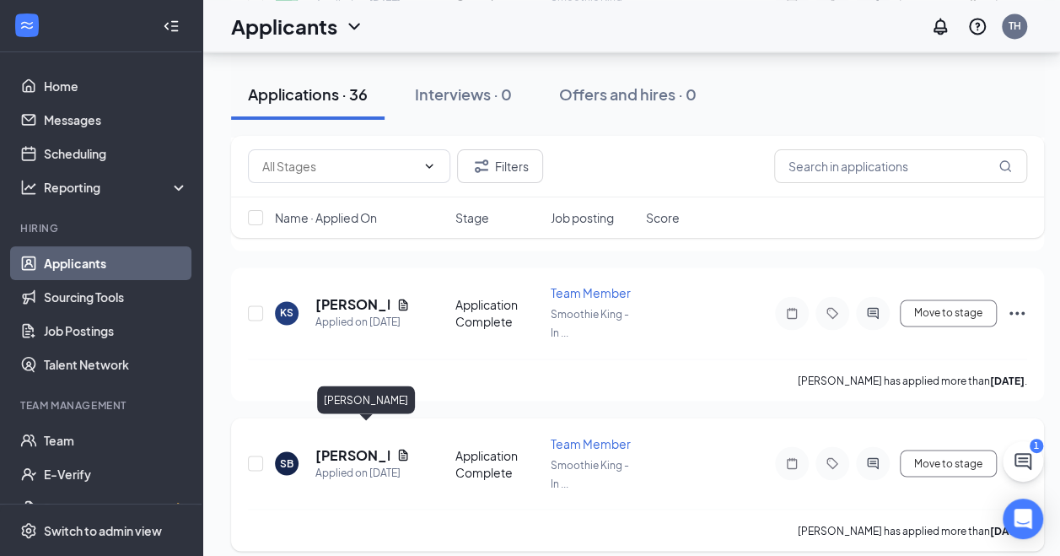
click at [337, 445] on h5 "[PERSON_NAME]" at bounding box center [352, 454] width 74 height 19
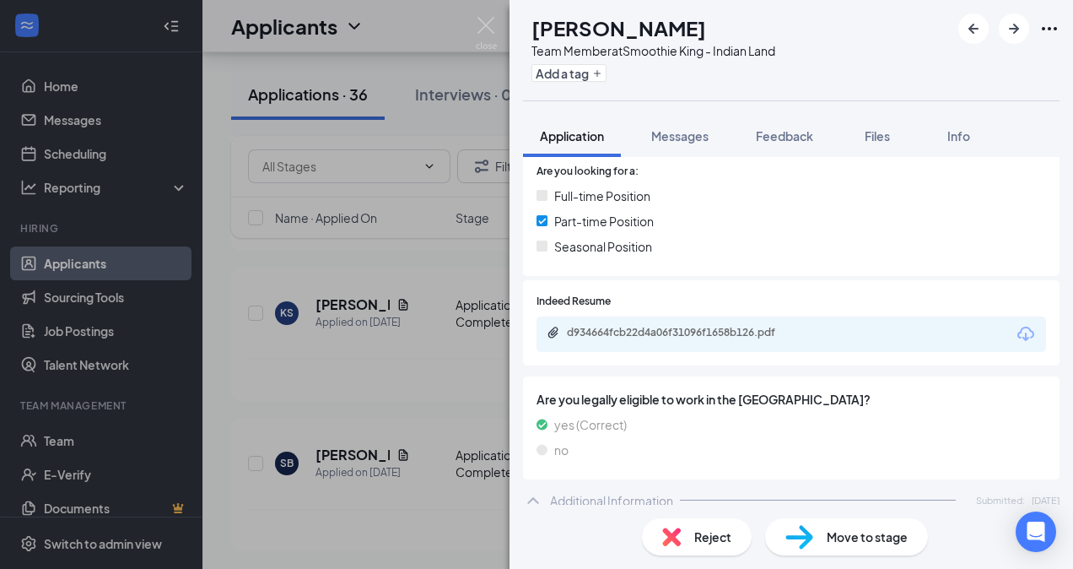
scroll to position [358, 0]
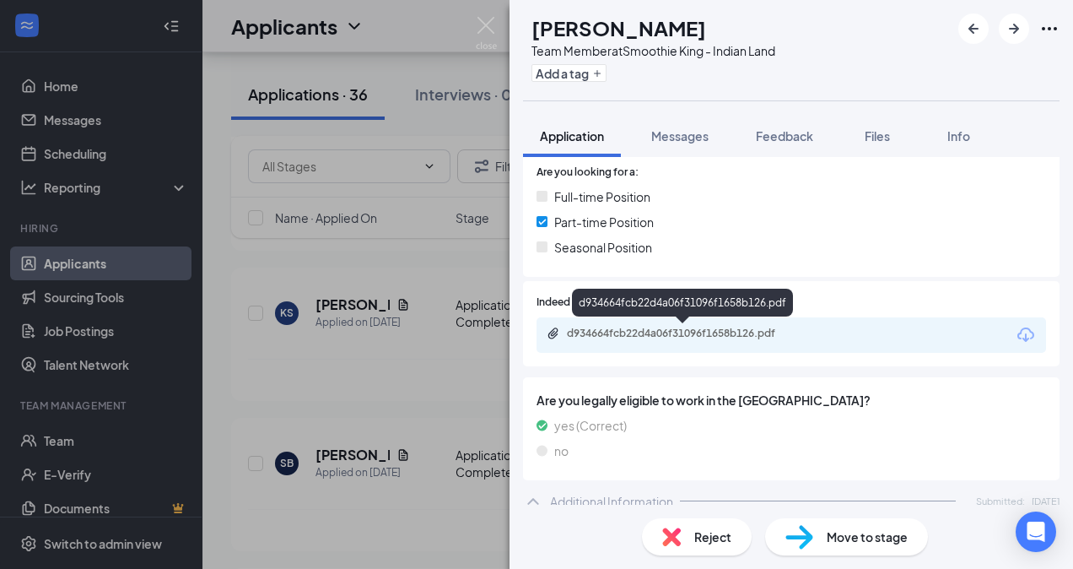
click at [648, 327] on div "d934664fcb22d4a06f31096f1658b126.pdf" at bounding box center [685, 332] width 236 height 13
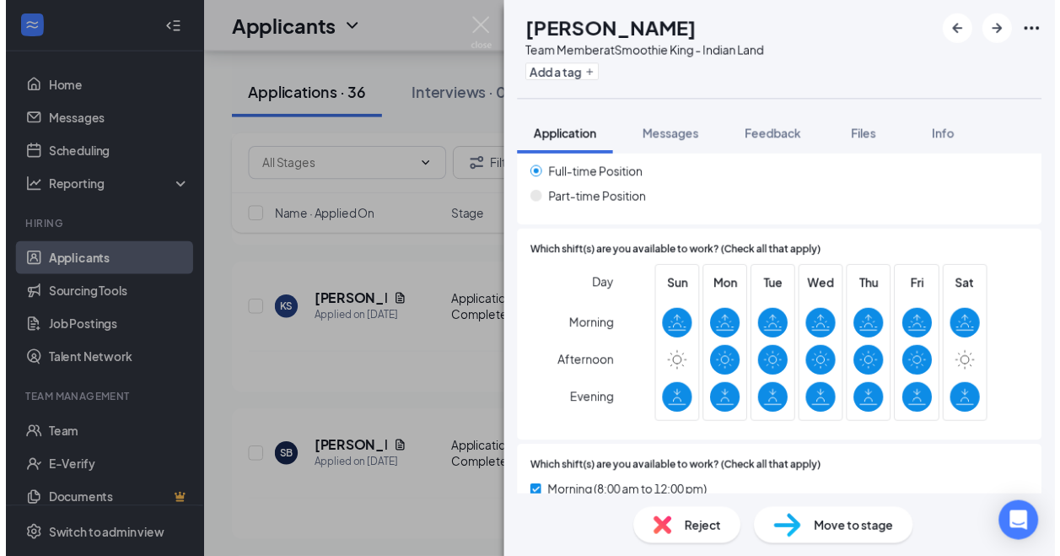
scroll to position [820, 0]
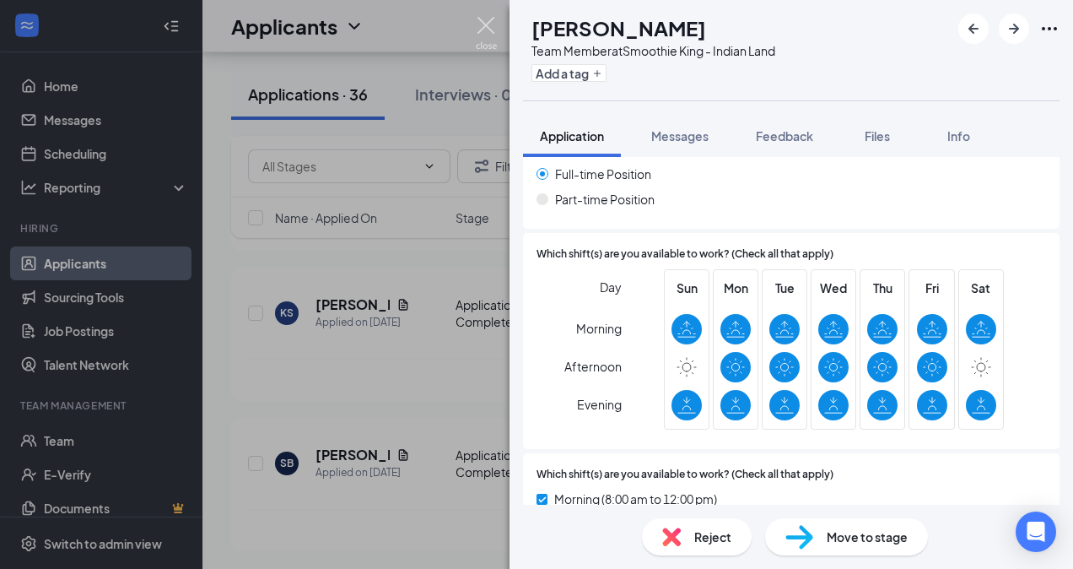
click at [479, 27] on img at bounding box center [486, 33] width 21 height 33
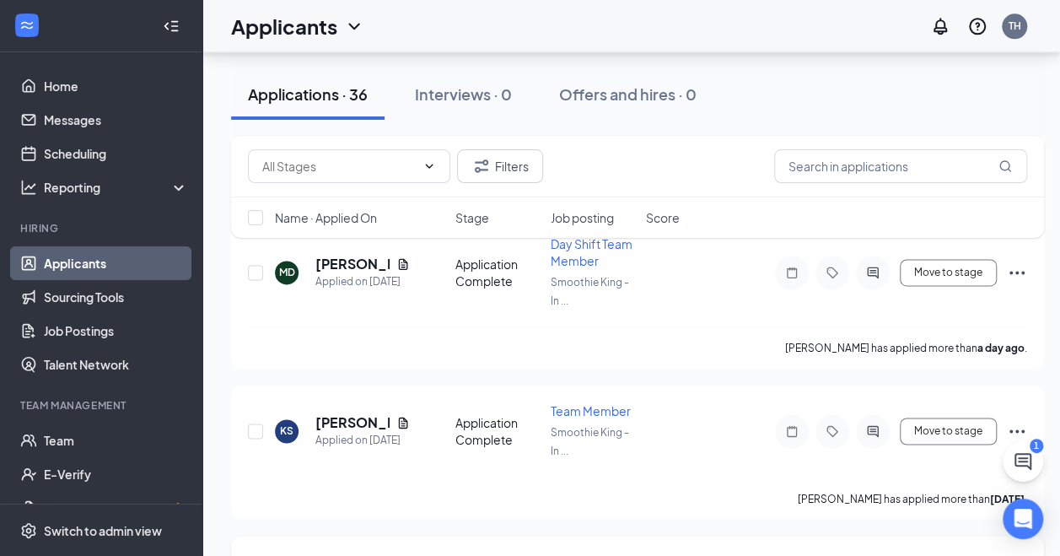
scroll to position [1105, 0]
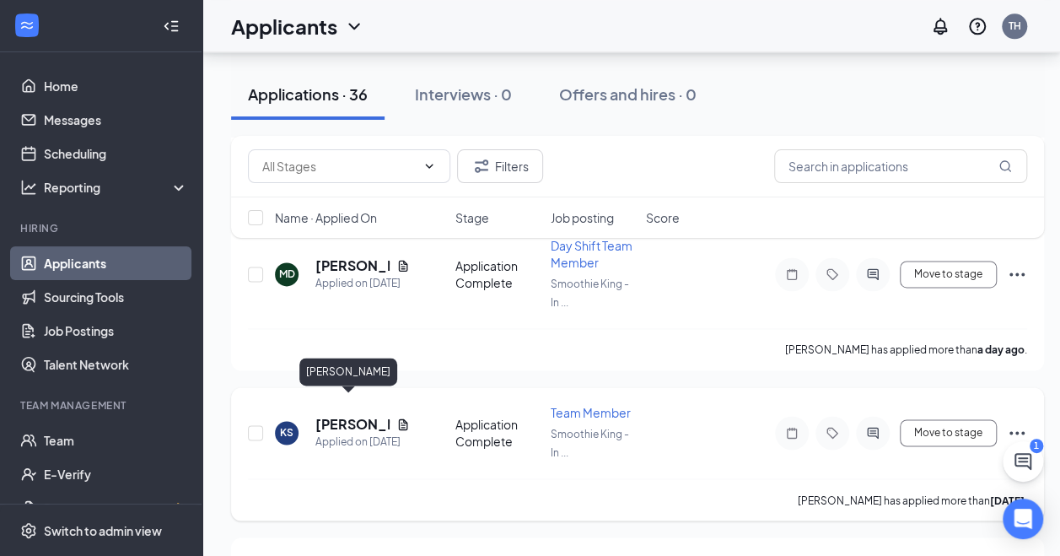
click at [321, 415] on h5 "[PERSON_NAME]" at bounding box center [352, 424] width 74 height 19
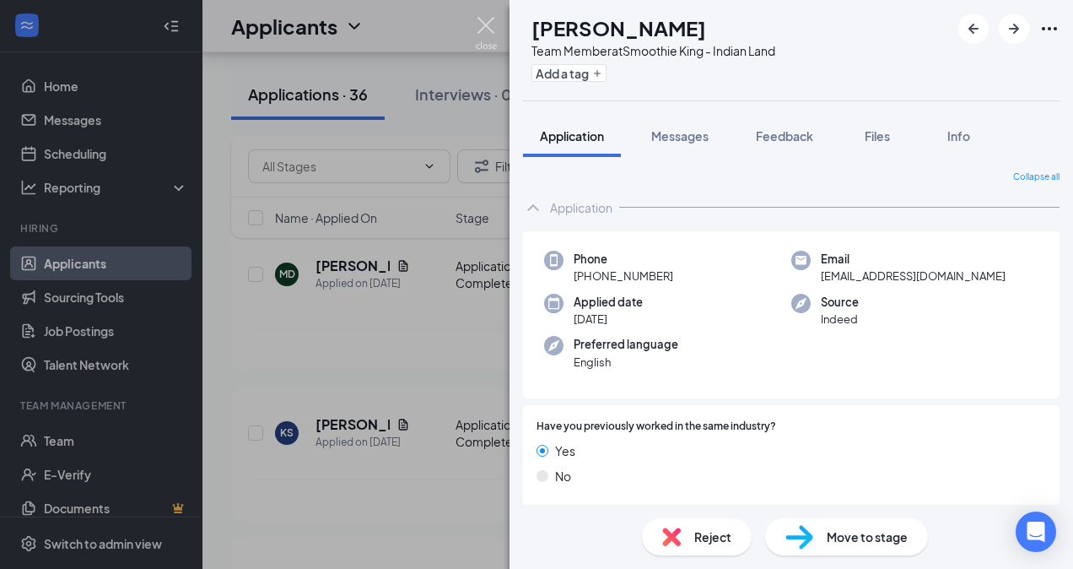
click at [496, 29] on img at bounding box center [486, 33] width 21 height 33
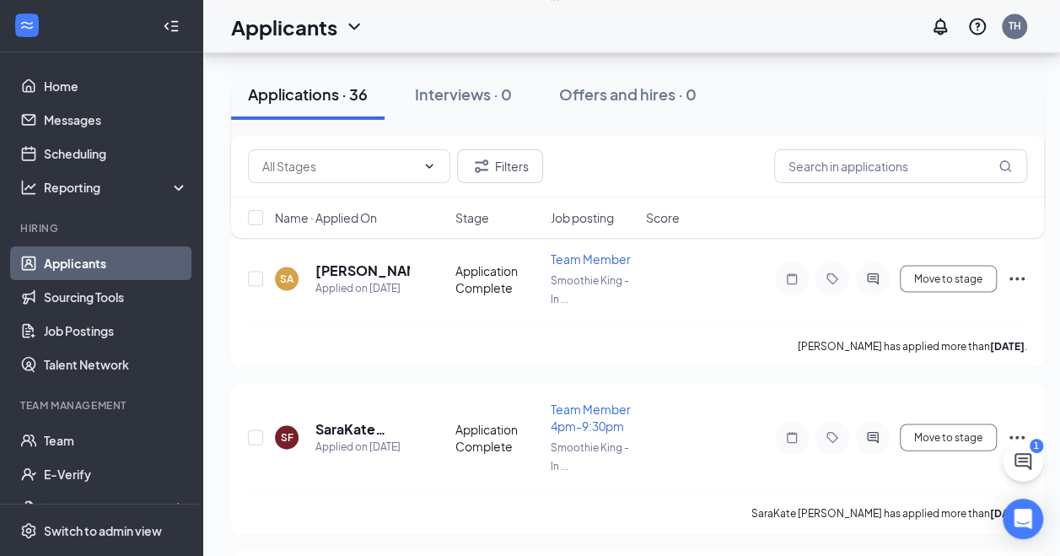
scroll to position [1754, 13]
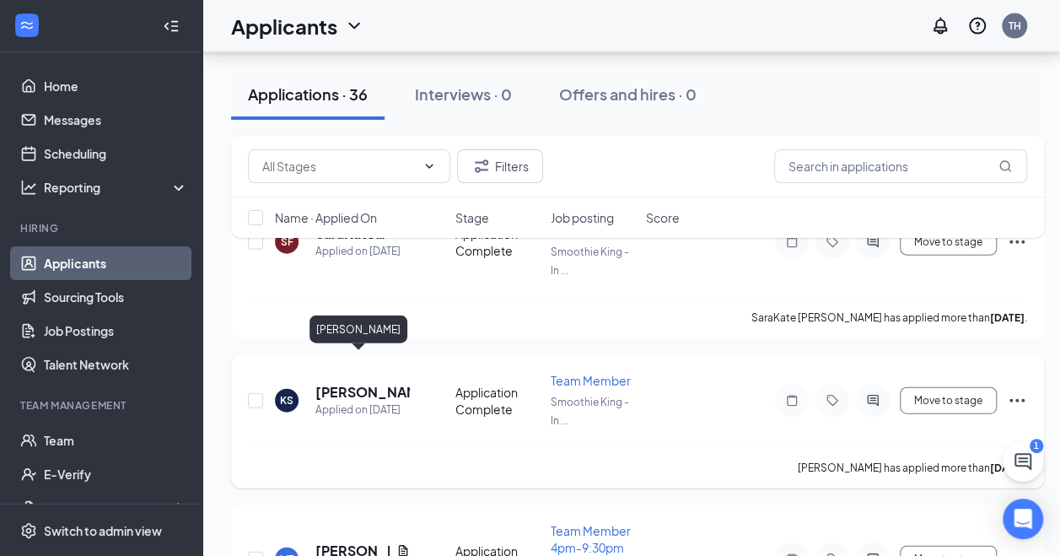
click at [333, 383] on h5 "[PERSON_NAME]" at bounding box center [362, 392] width 94 height 19
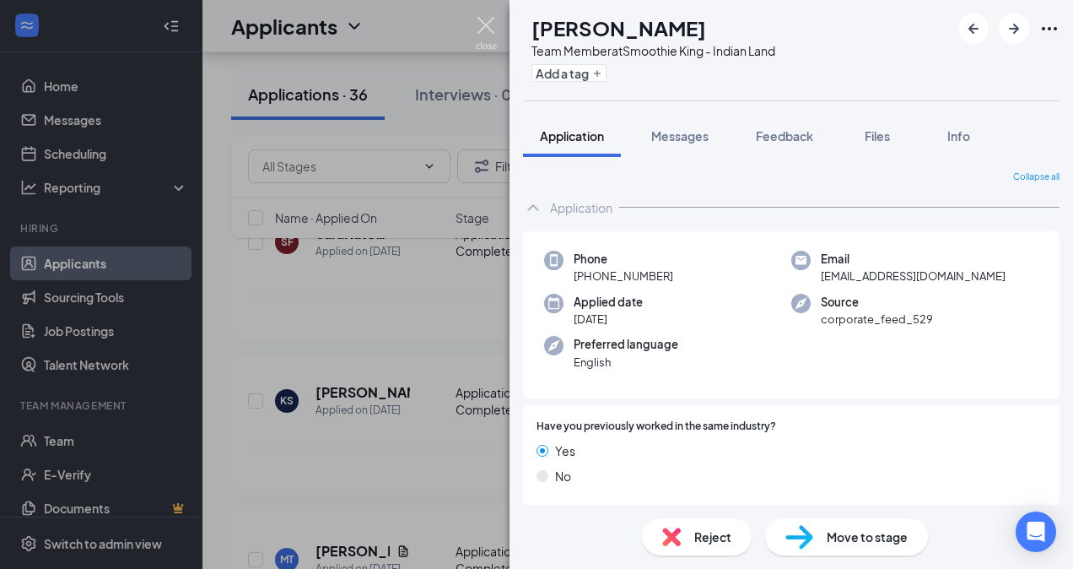
click at [480, 24] on img at bounding box center [486, 33] width 21 height 33
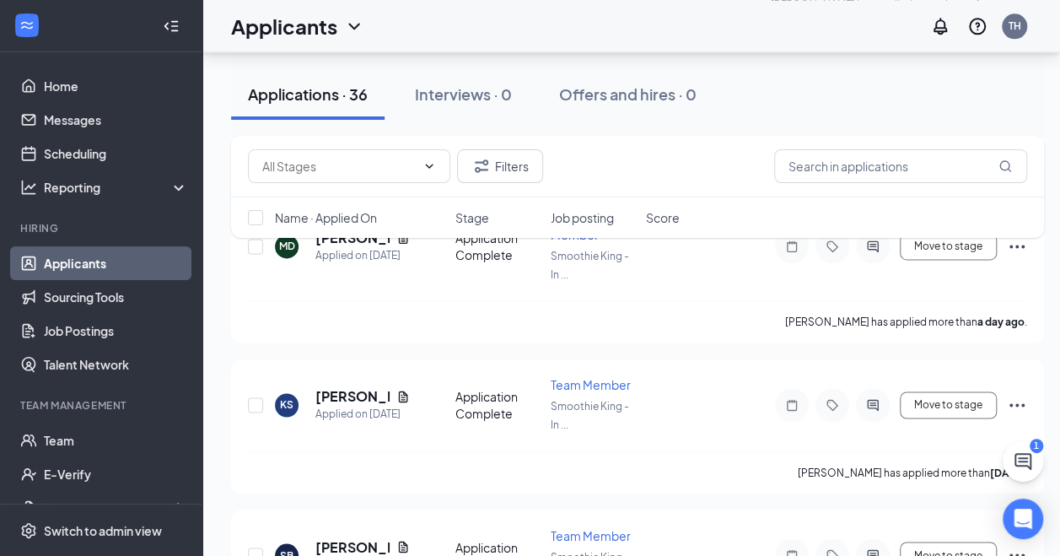
scroll to position [1130, 0]
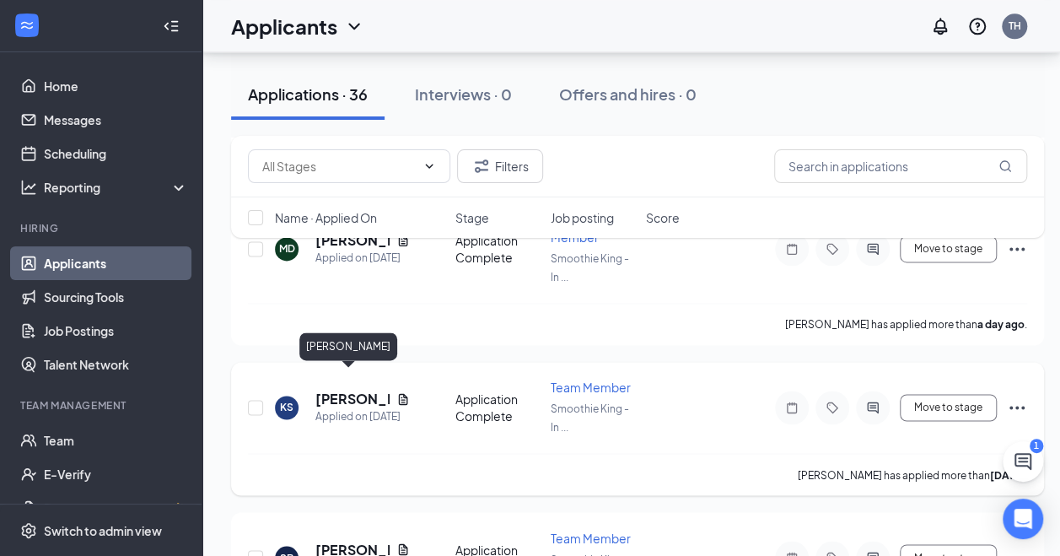
click at [344, 408] on div "Applied on [DATE]" at bounding box center [362, 416] width 94 height 17
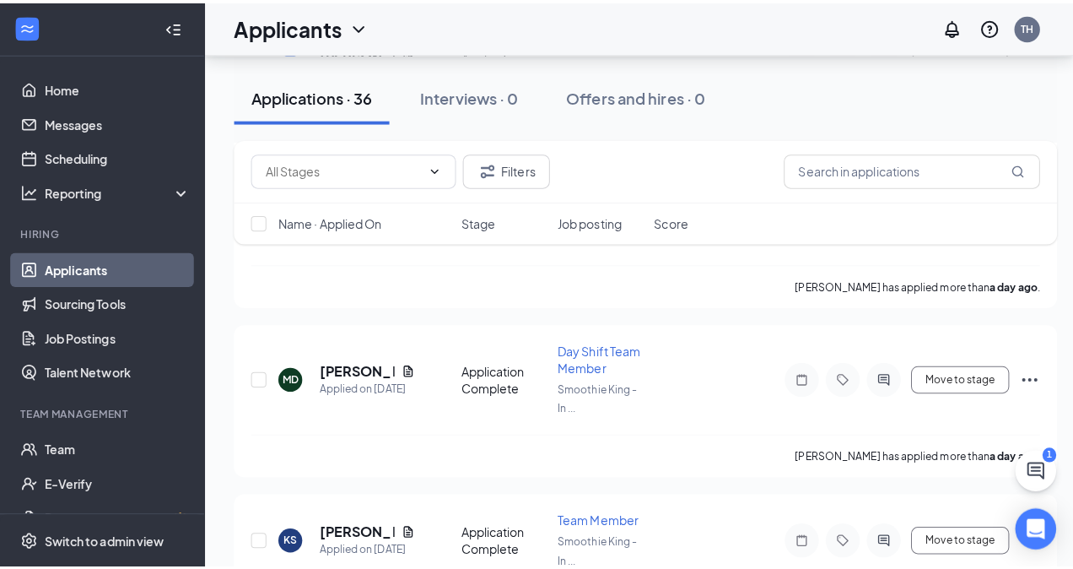
scroll to position [978, 0]
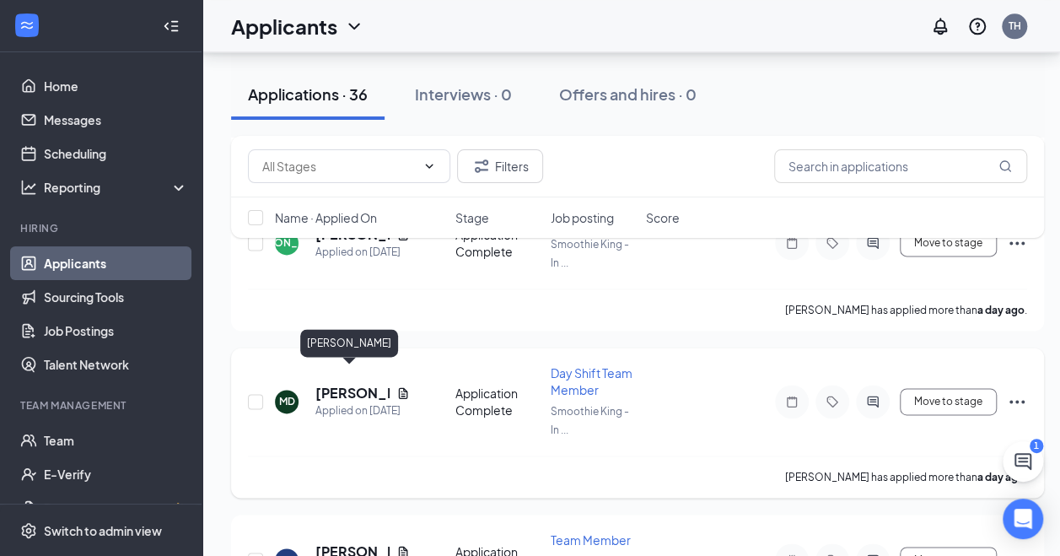
click at [375, 384] on h5 "[PERSON_NAME]" at bounding box center [352, 393] width 74 height 19
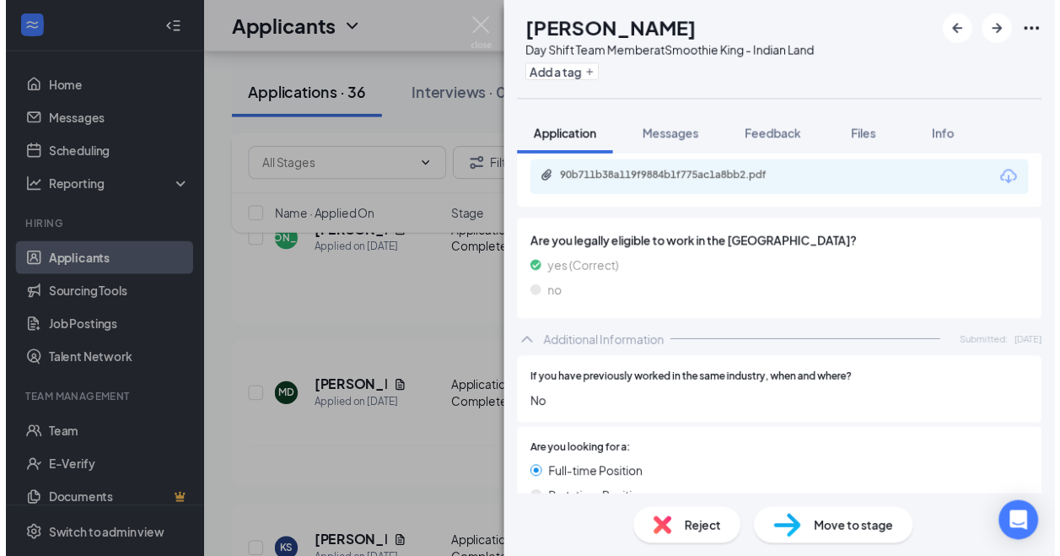
scroll to position [515, 0]
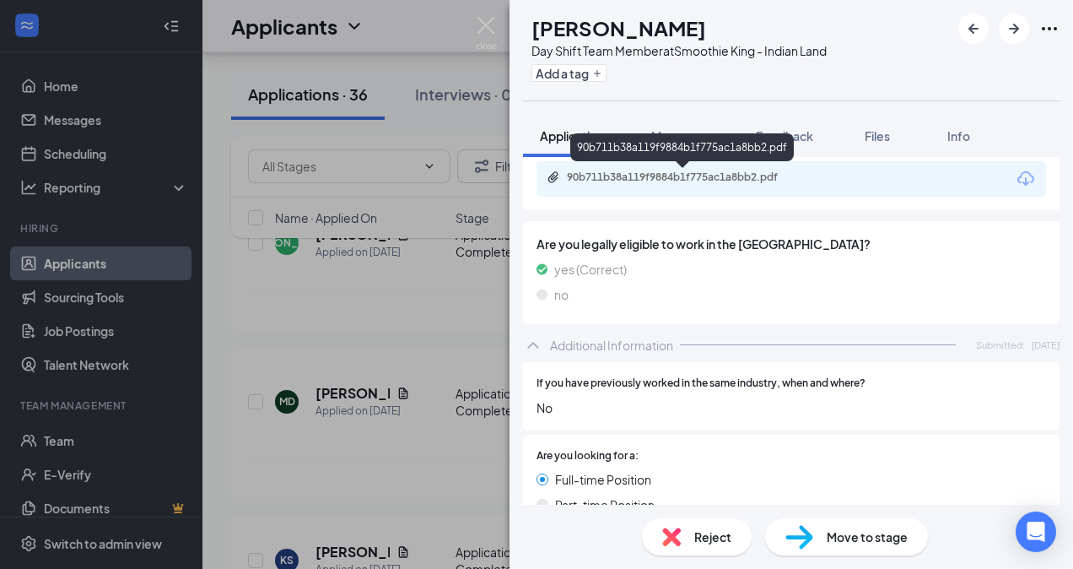
click at [609, 172] on div "90b711b38a119f9884b1f775ac1a8bb2.pdf" at bounding box center [685, 176] width 236 height 13
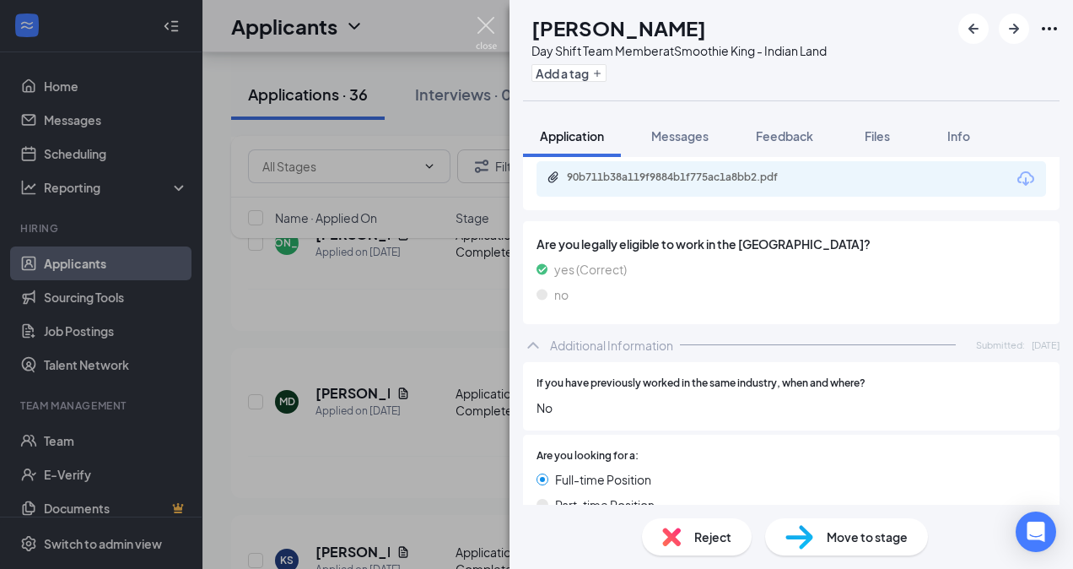
click at [491, 43] on img at bounding box center [486, 33] width 21 height 33
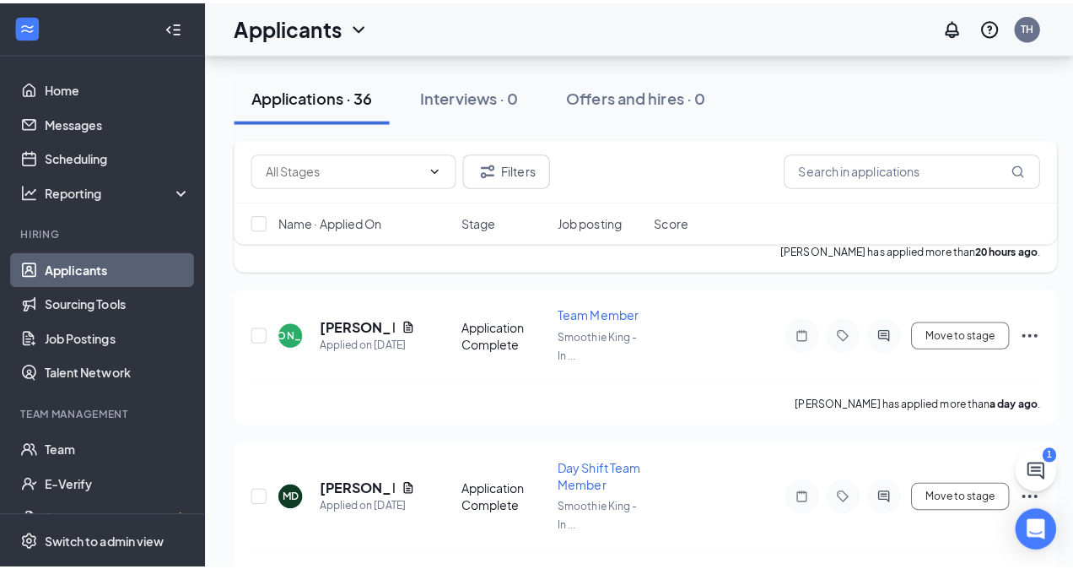
scroll to position [891, 0]
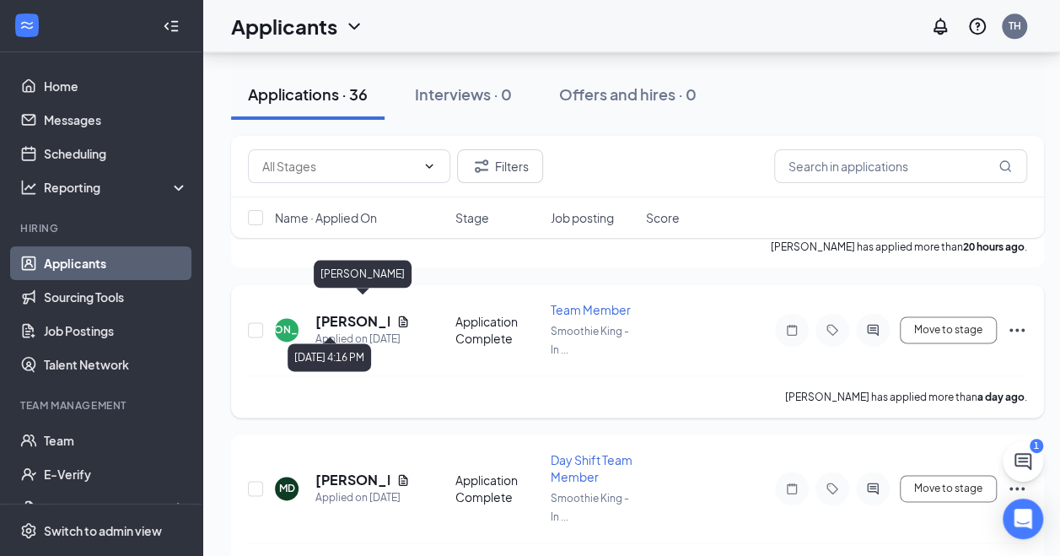
click at [341, 331] on div "Applied on [DATE]" at bounding box center [362, 339] width 94 height 17
click at [329, 312] on h5 "[PERSON_NAME]" at bounding box center [352, 321] width 74 height 19
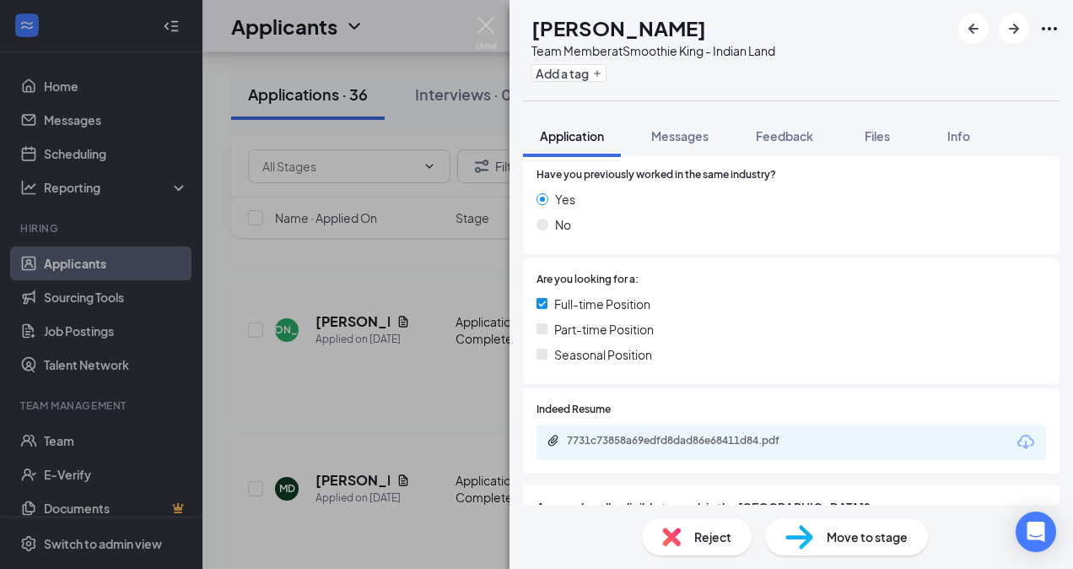
scroll to position [258, 0]
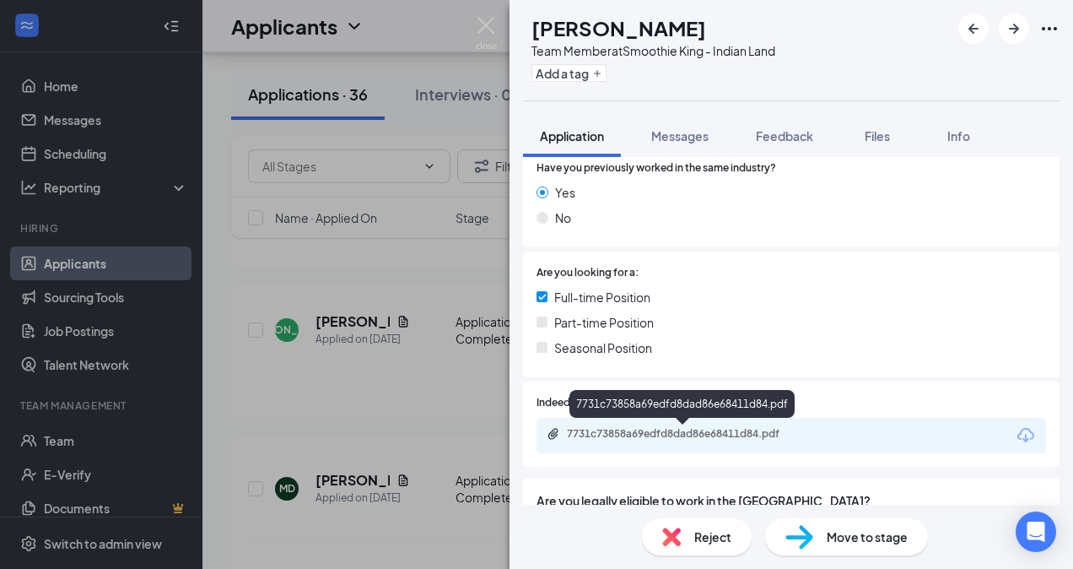
click at [626, 432] on div "7731c73858a69edfd8dad86e68411d84.pdf" at bounding box center [685, 433] width 236 height 13
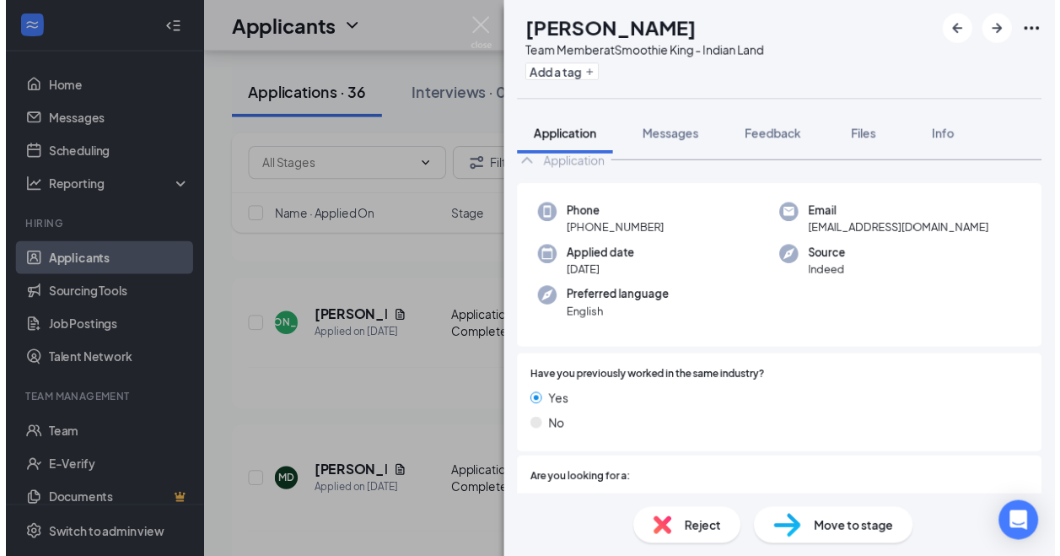
scroll to position [42, 0]
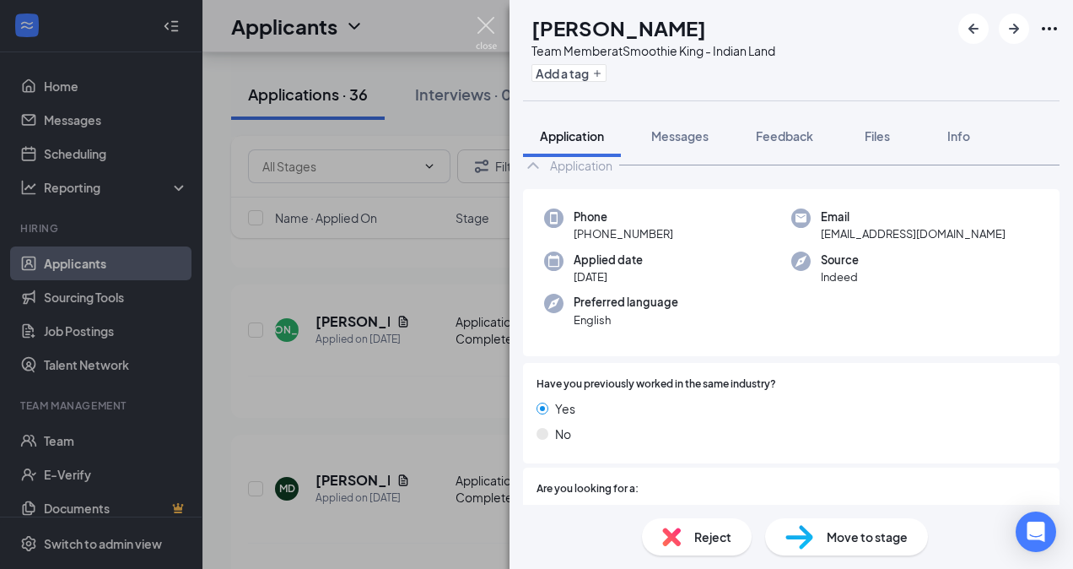
click at [478, 24] on img at bounding box center [486, 33] width 21 height 33
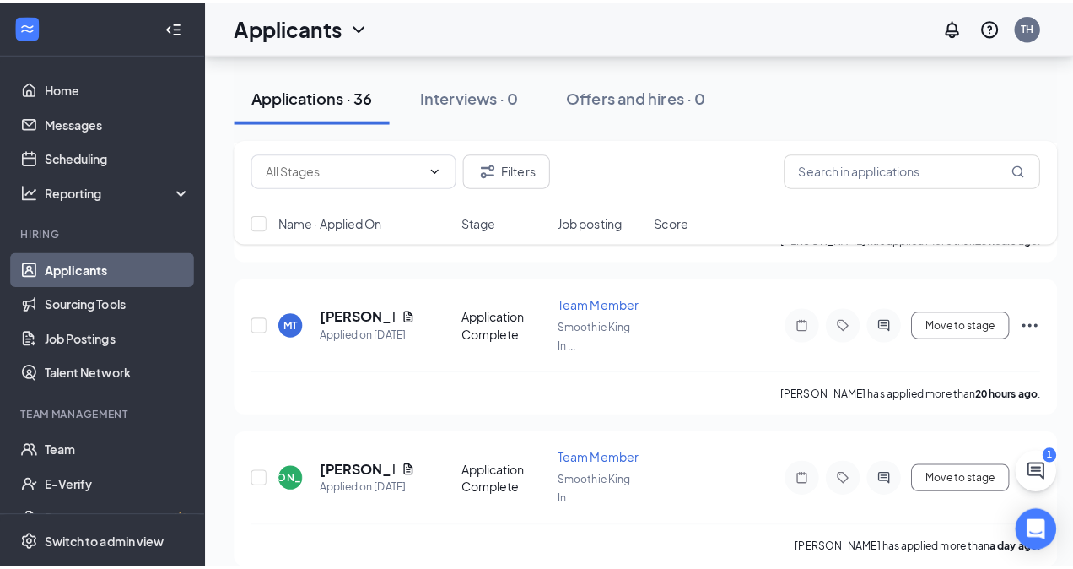
scroll to position [749, 0]
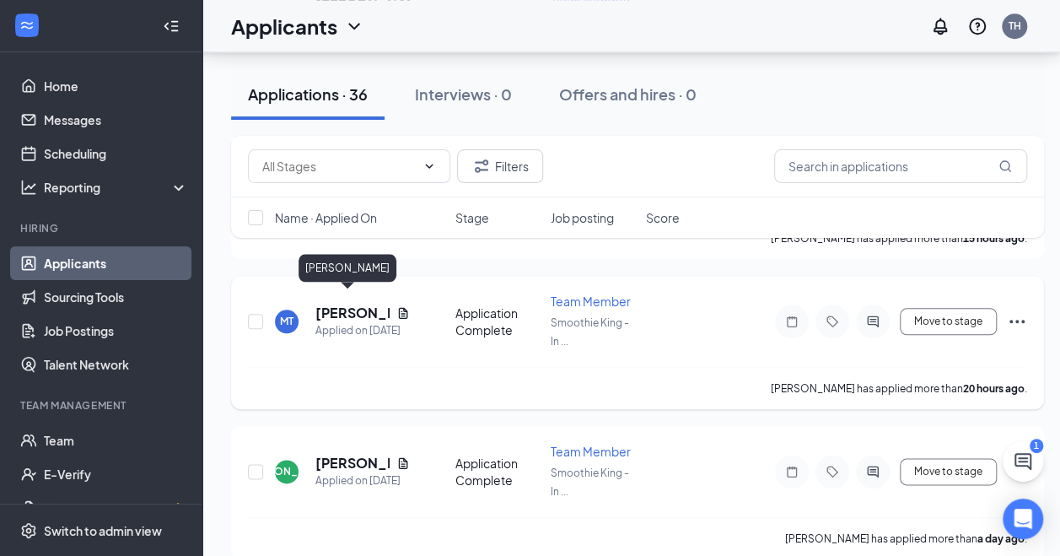
click at [344, 304] on h5 "[PERSON_NAME]" at bounding box center [352, 313] width 74 height 19
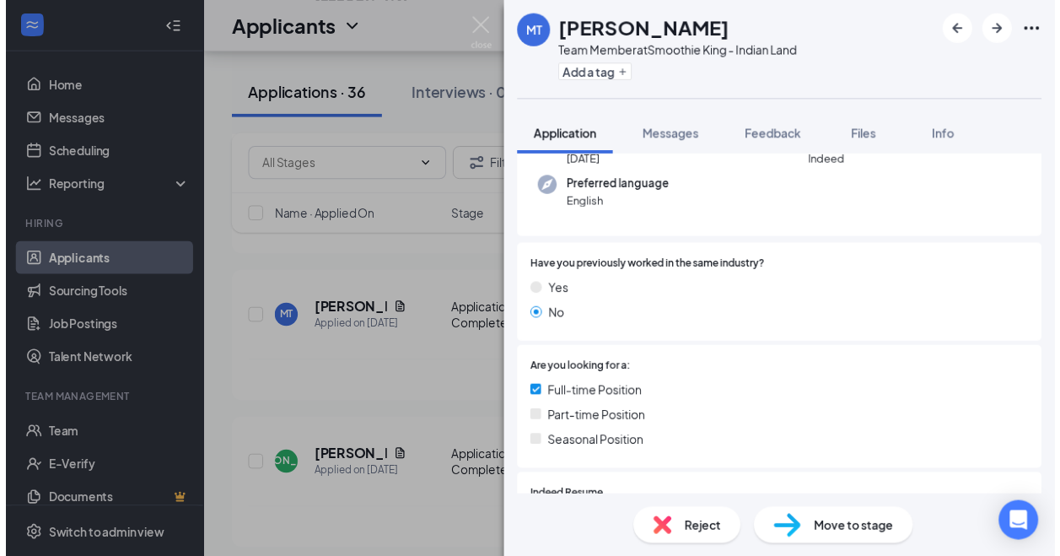
scroll to position [250, 0]
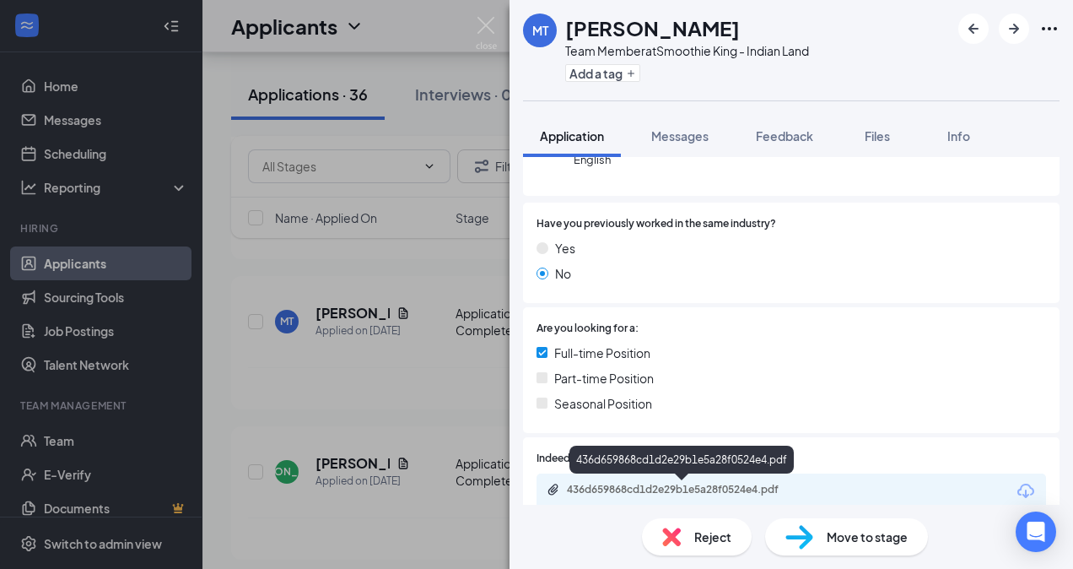
click at [693, 487] on div "436d659868cd1d2e29b1e5a28f0524e4.pdf" at bounding box center [685, 488] width 236 height 13
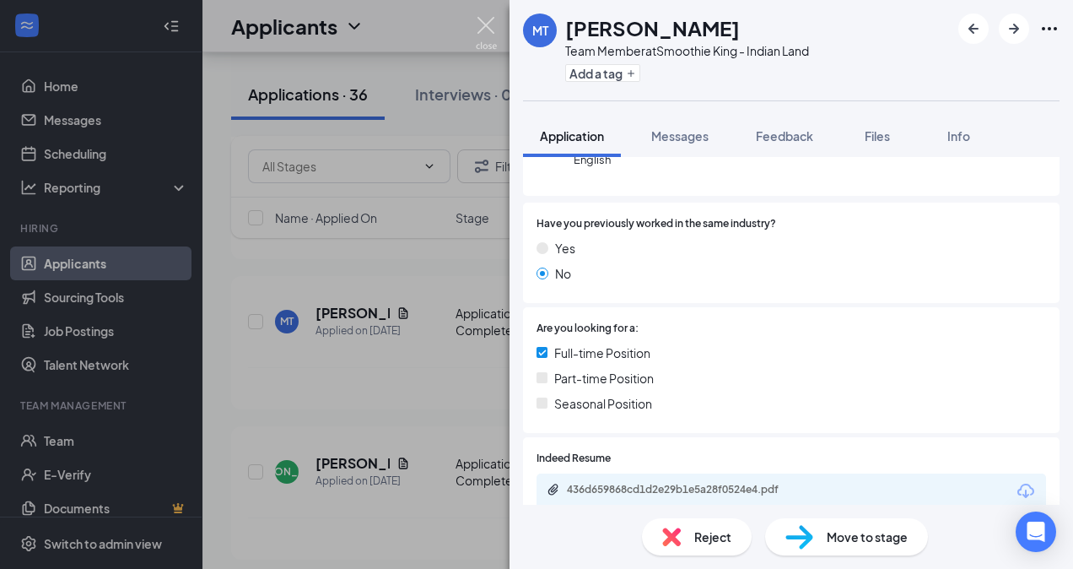
click at [484, 19] on img at bounding box center [486, 33] width 21 height 33
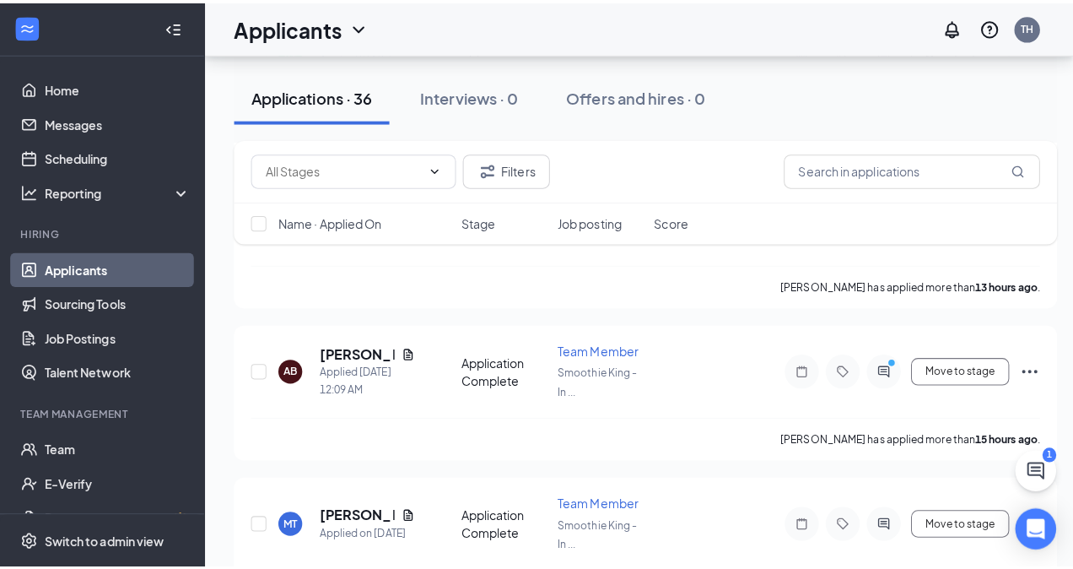
scroll to position [543, 0]
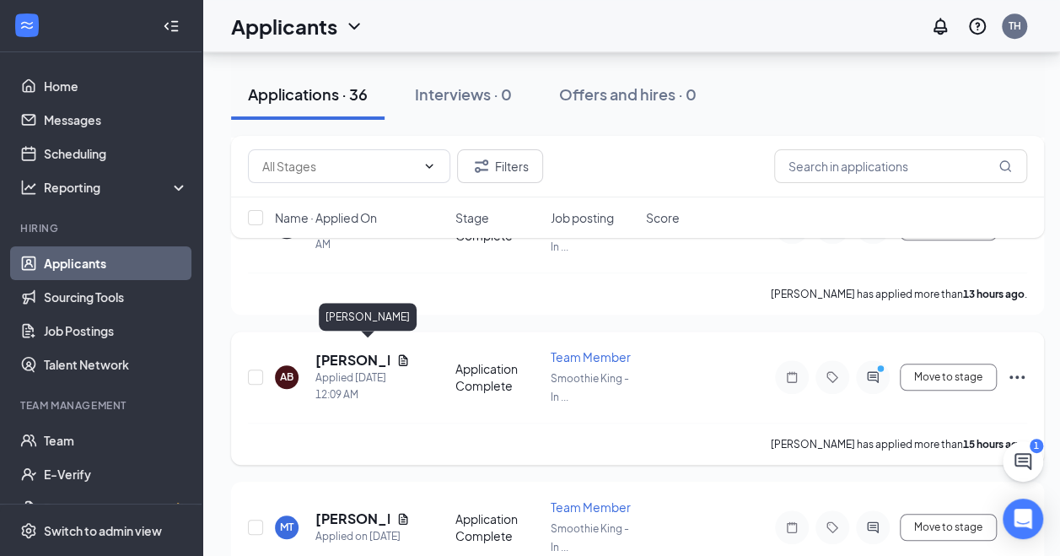
click at [326, 351] on h5 "[PERSON_NAME]" at bounding box center [352, 360] width 74 height 19
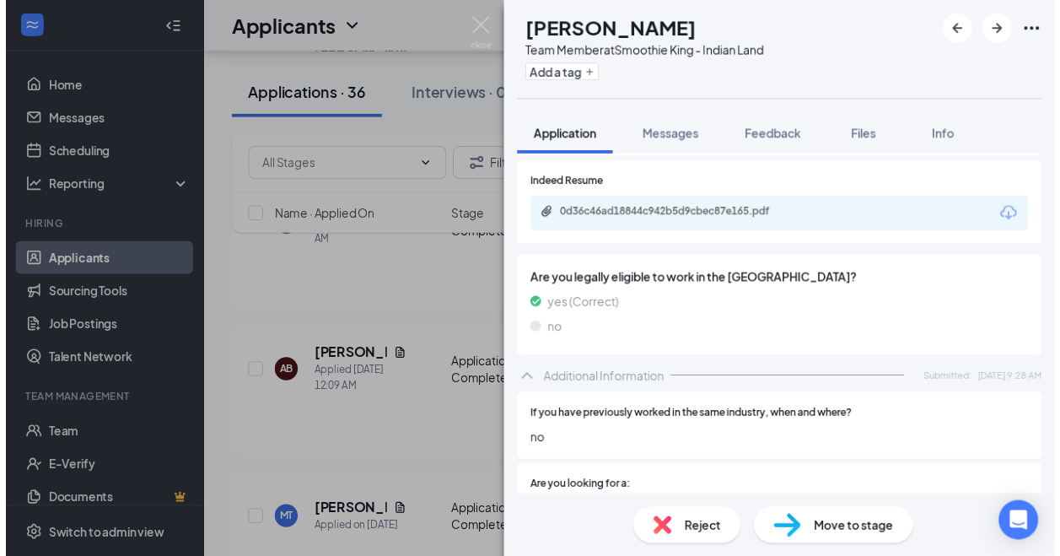
scroll to position [459, 0]
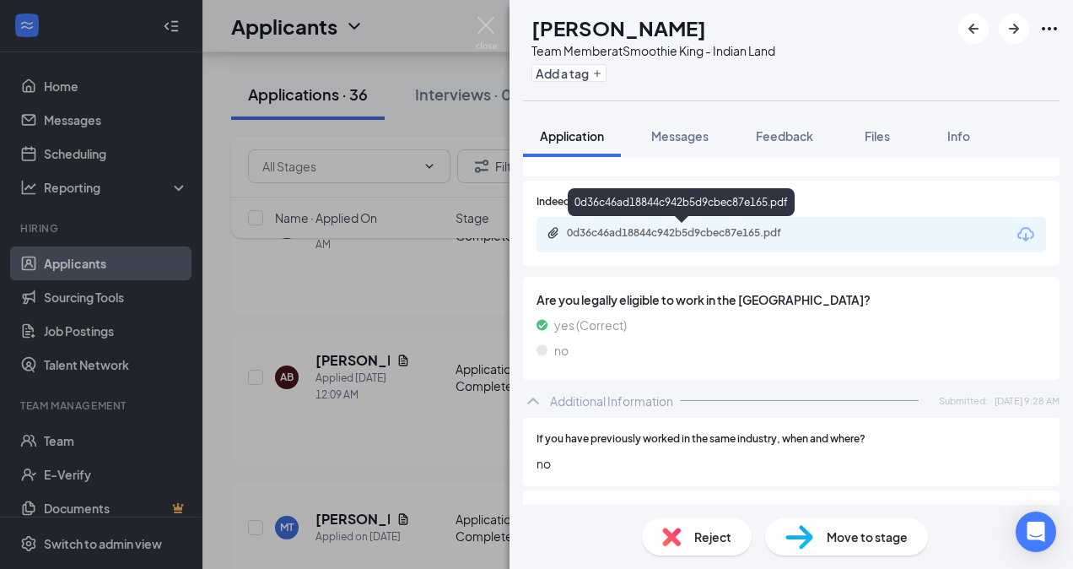
click at [649, 234] on div "0d36c46ad18844c942b5d9cbec87e165.pdf" at bounding box center [685, 232] width 236 height 13
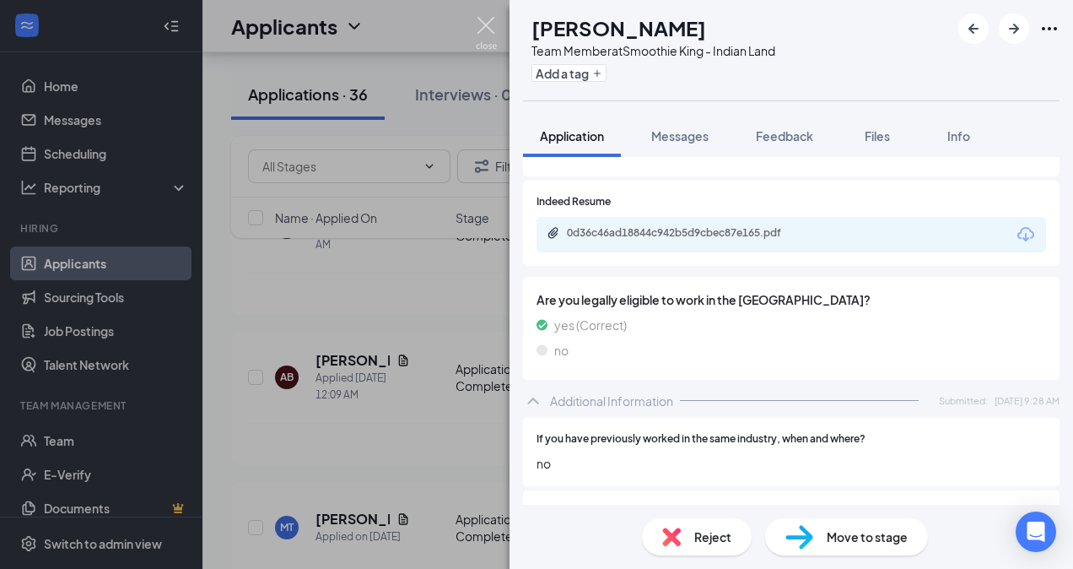
click at [484, 29] on img at bounding box center [486, 33] width 21 height 33
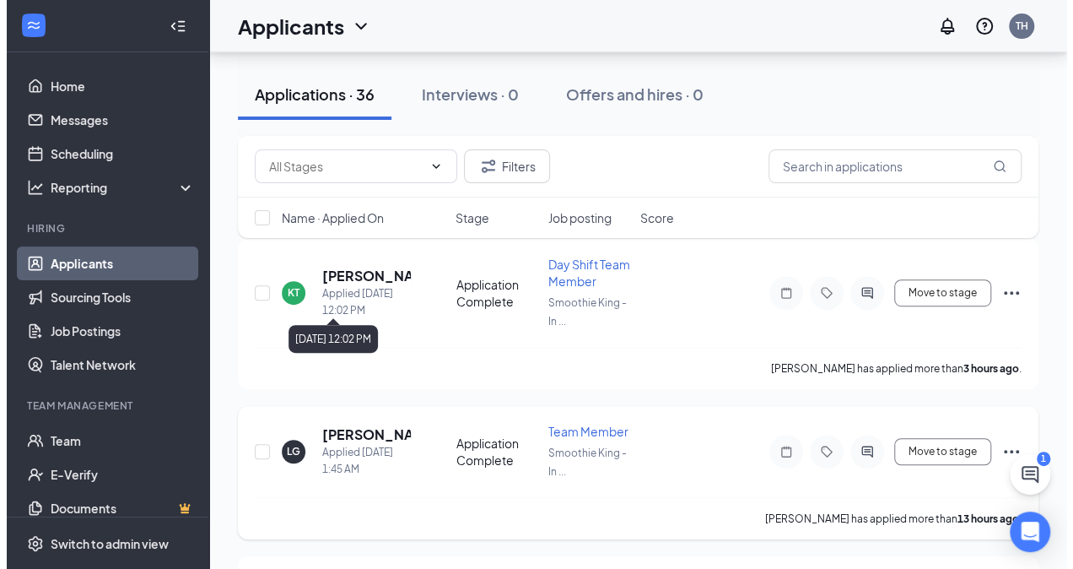
scroll to position [321, 0]
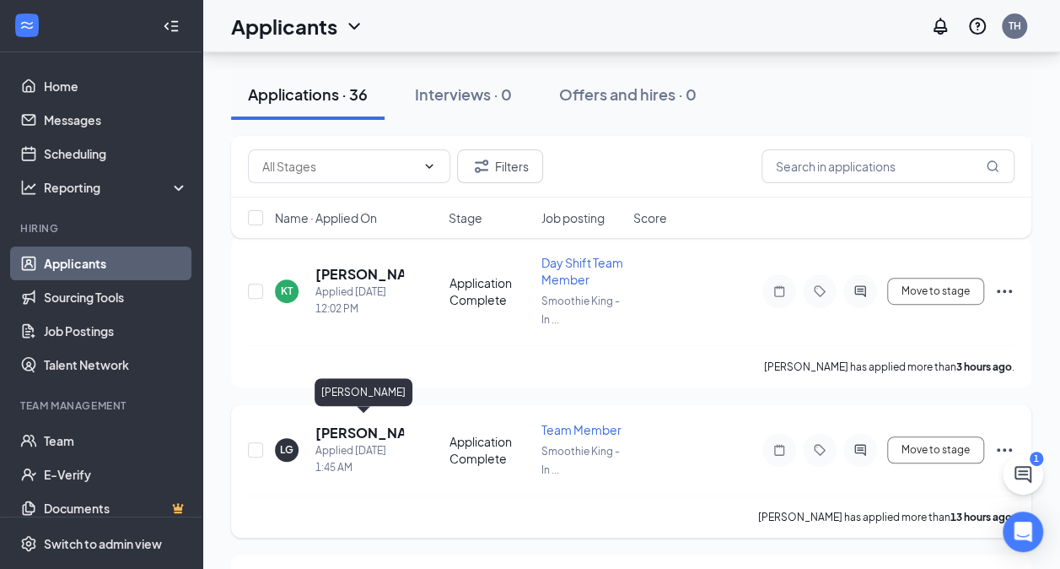
click at [319, 430] on h5 "[PERSON_NAME]" at bounding box center [359, 432] width 89 height 19
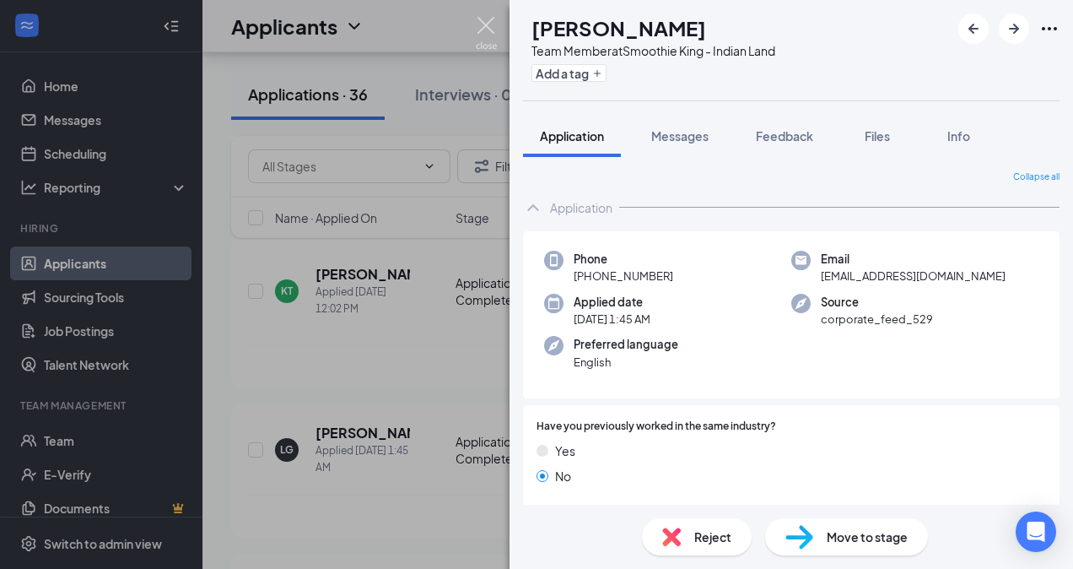
click at [481, 30] on img at bounding box center [486, 33] width 21 height 33
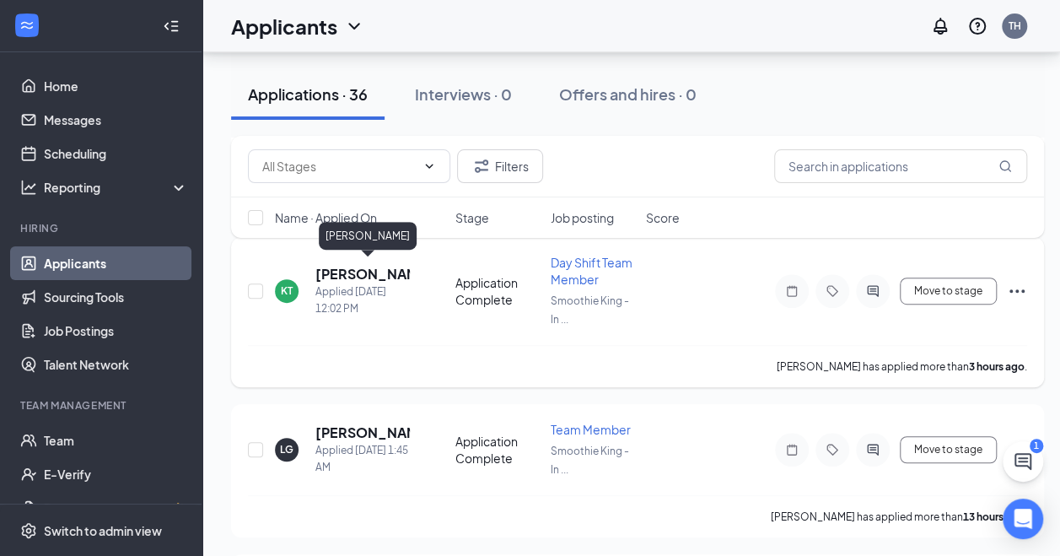
click at [340, 273] on h5 "[PERSON_NAME]" at bounding box center [362, 274] width 94 height 19
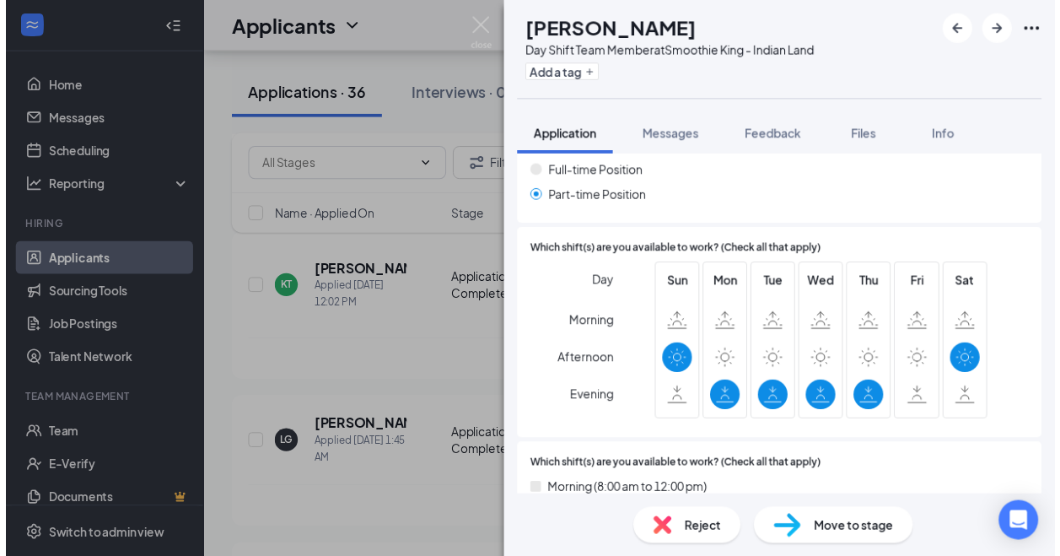
scroll to position [734, 0]
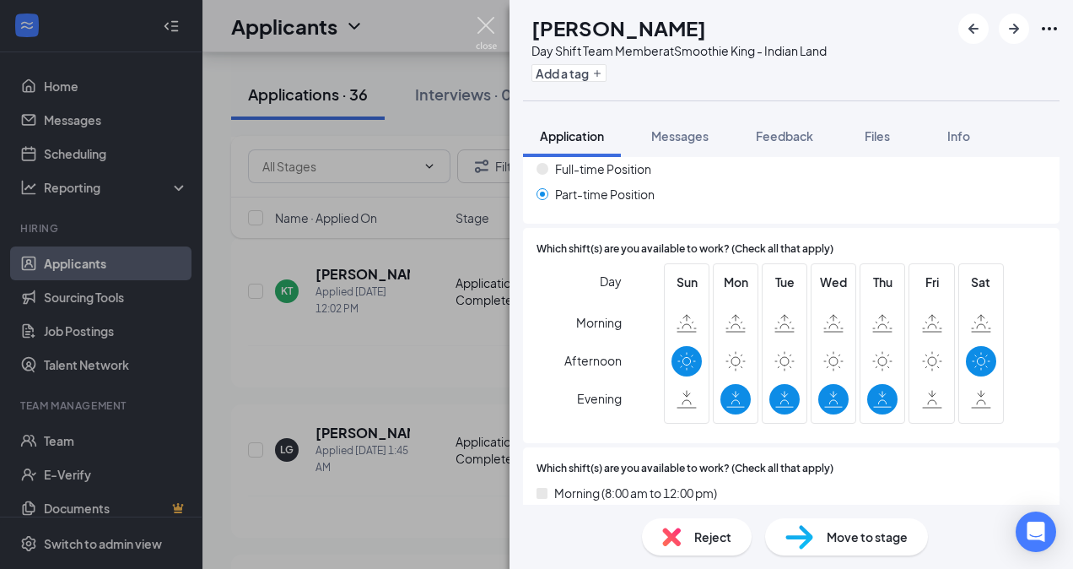
click at [482, 27] on img at bounding box center [486, 33] width 21 height 33
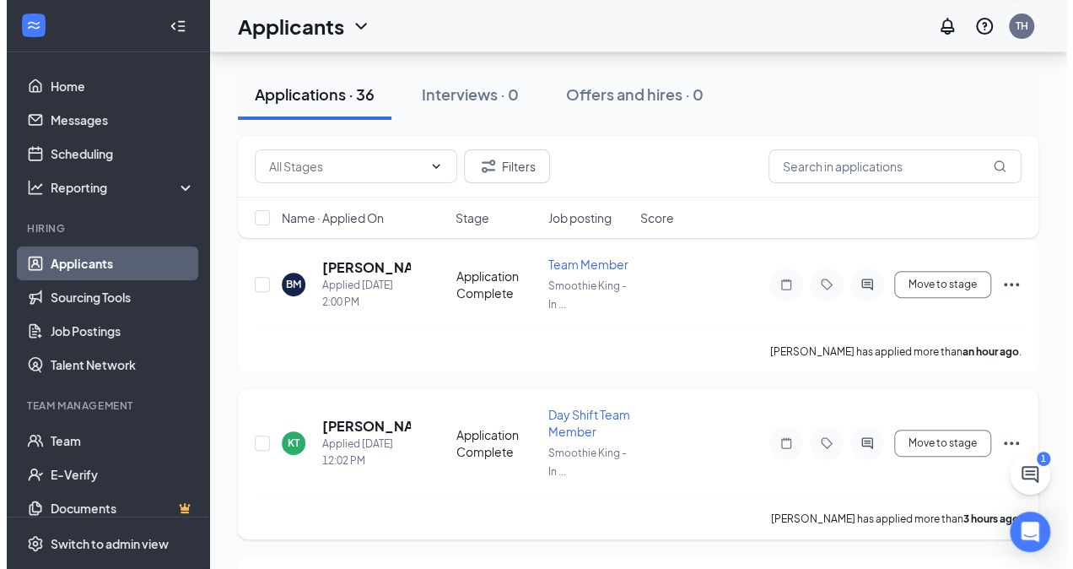
scroll to position [172, 0]
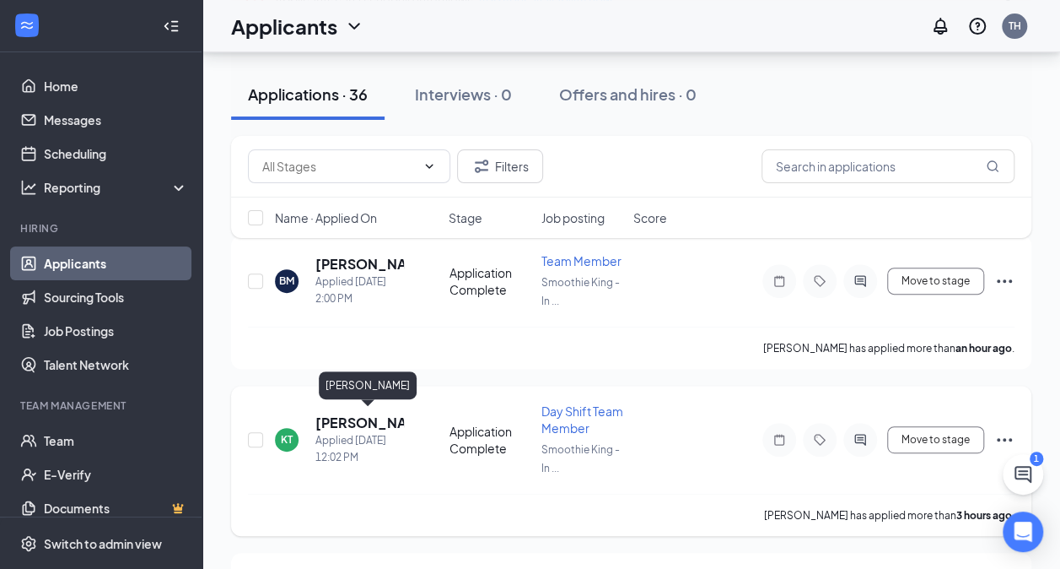
click at [363, 423] on h5 "[PERSON_NAME]" at bounding box center [359, 422] width 89 height 19
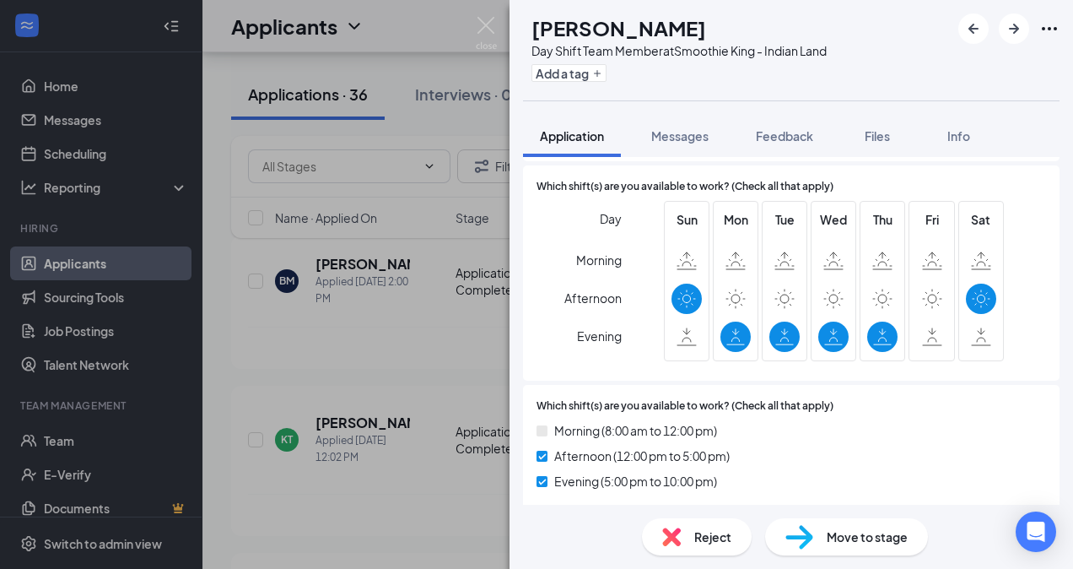
scroll to position [797, 0]
click at [482, 29] on img at bounding box center [486, 33] width 21 height 33
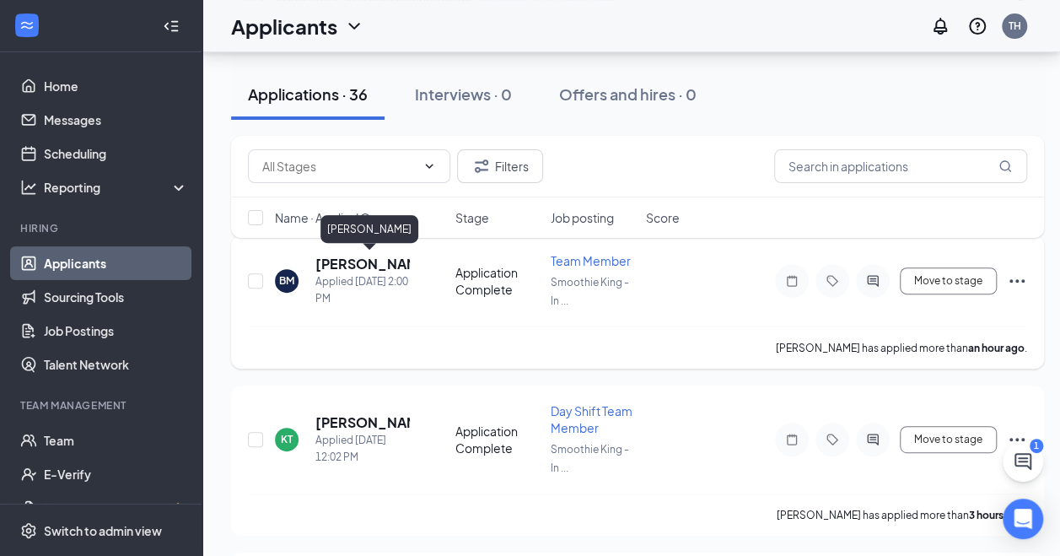
click at [363, 263] on h5 "[PERSON_NAME]" at bounding box center [362, 264] width 94 height 19
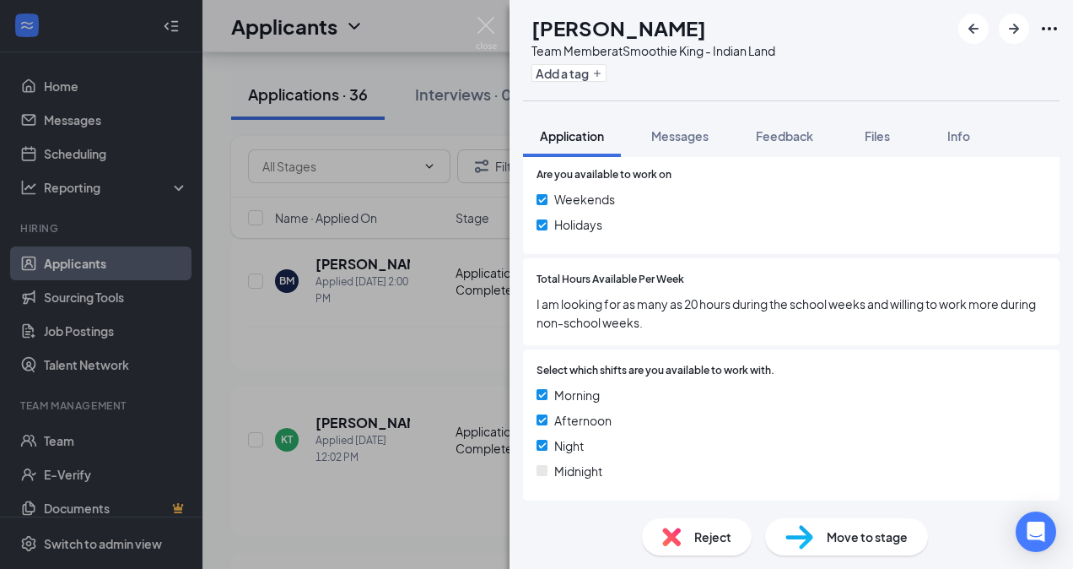
scroll to position [1175, 0]
click at [673, 140] on span "Messages" at bounding box center [679, 135] width 57 height 15
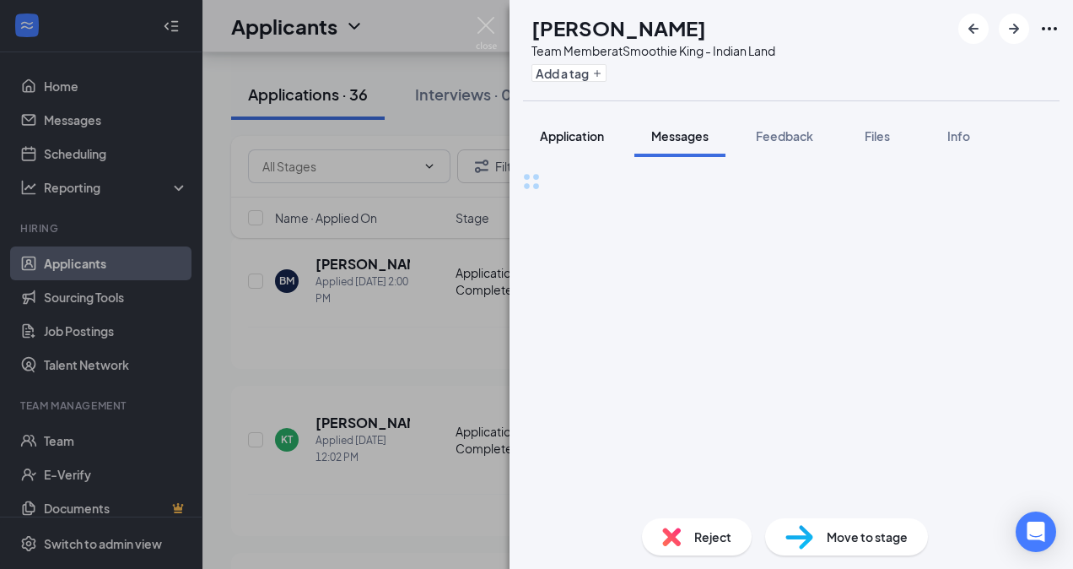
click at [567, 142] on span "Application" at bounding box center [572, 135] width 64 height 15
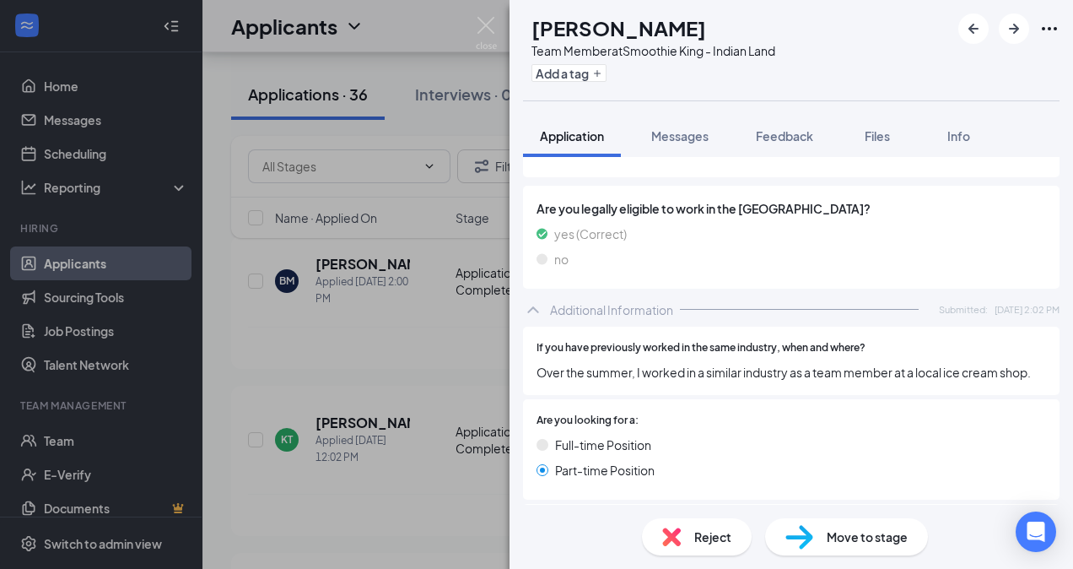
scroll to position [461, 0]
